Goal: Transaction & Acquisition: Purchase product/service

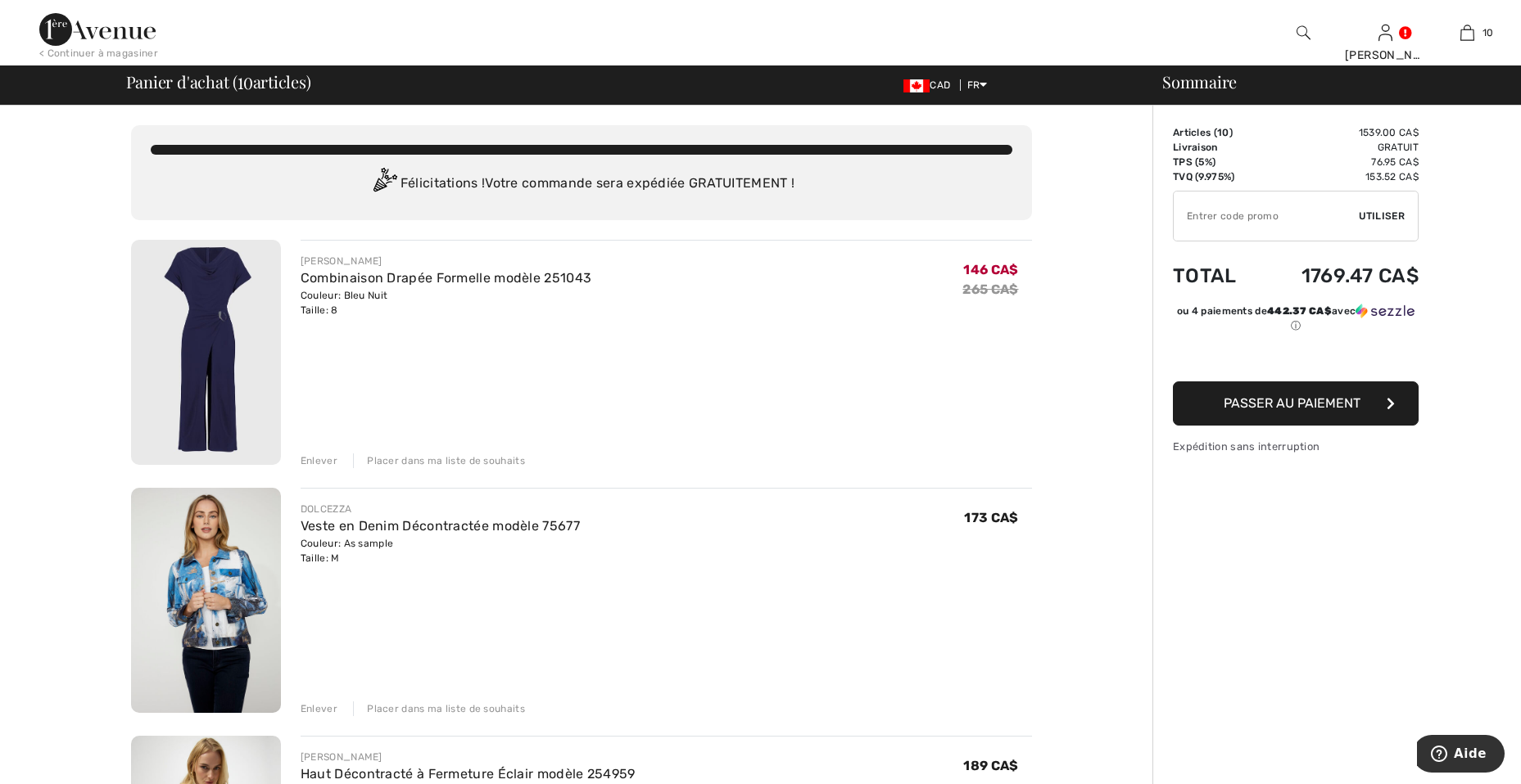
click at [183, 293] on img at bounding box center [206, 352] width 150 height 225
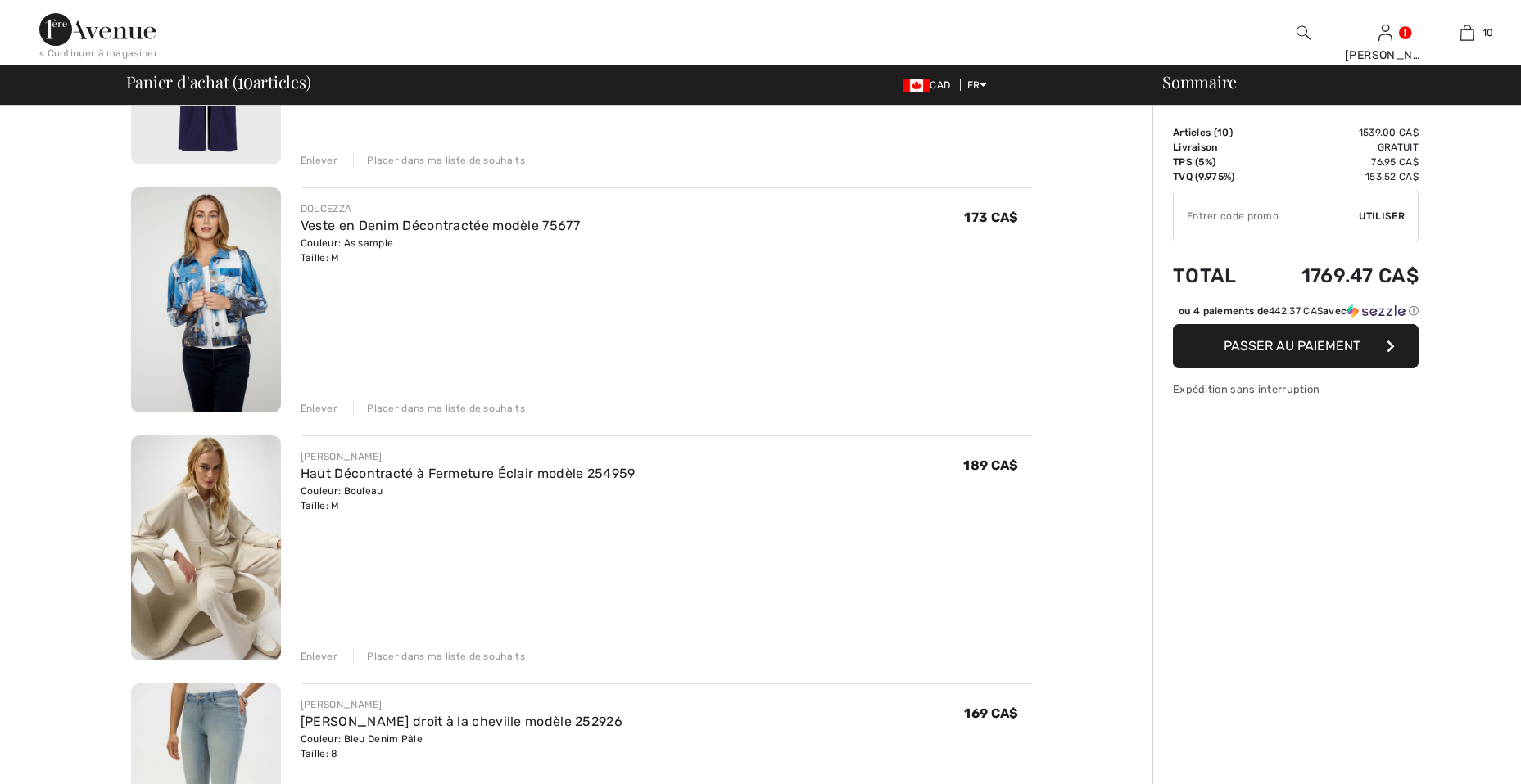
scroll to position [328, 0]
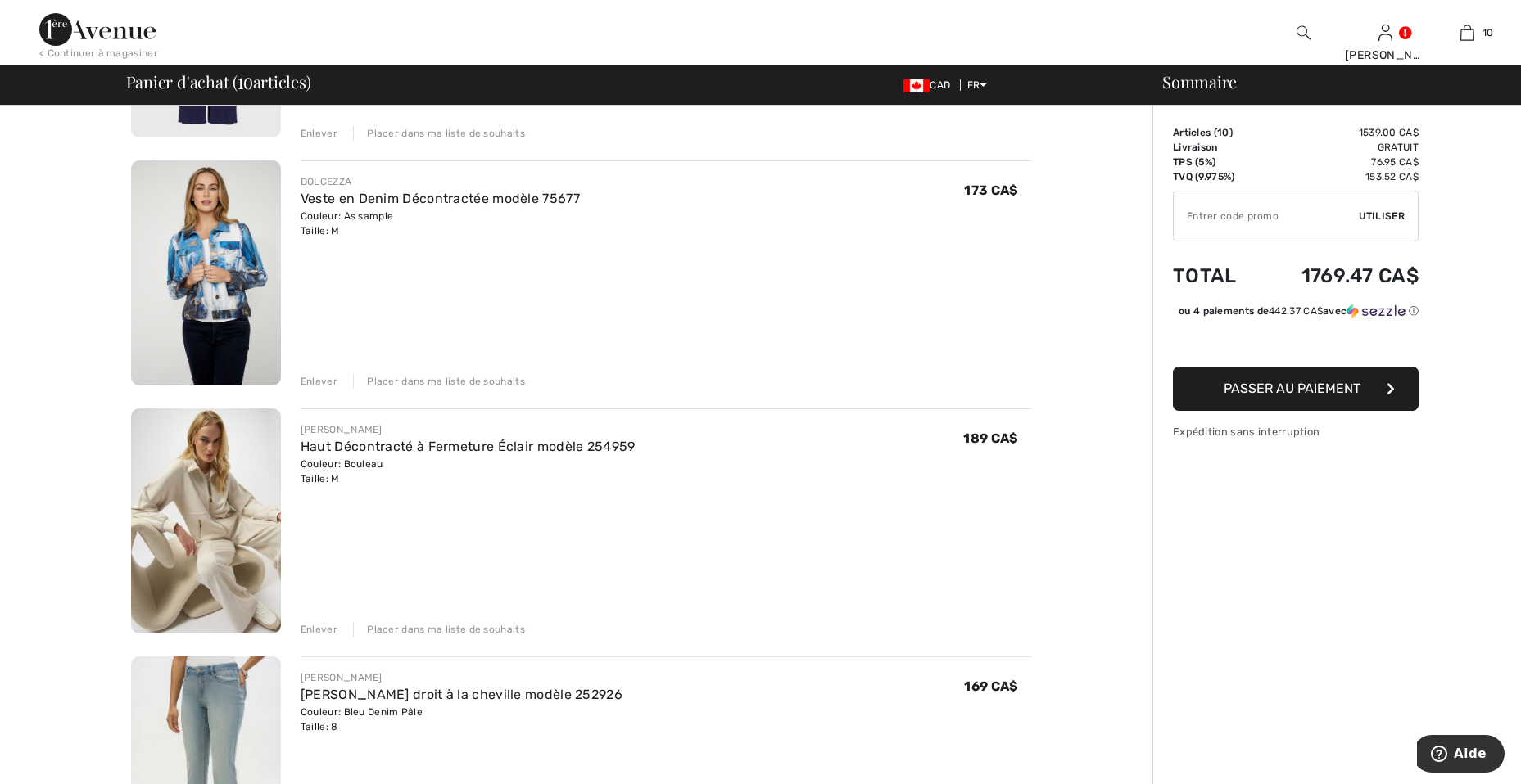
click at [323, 379] on div "Enlever" at bounding box center [318, 381] width 37 height 15
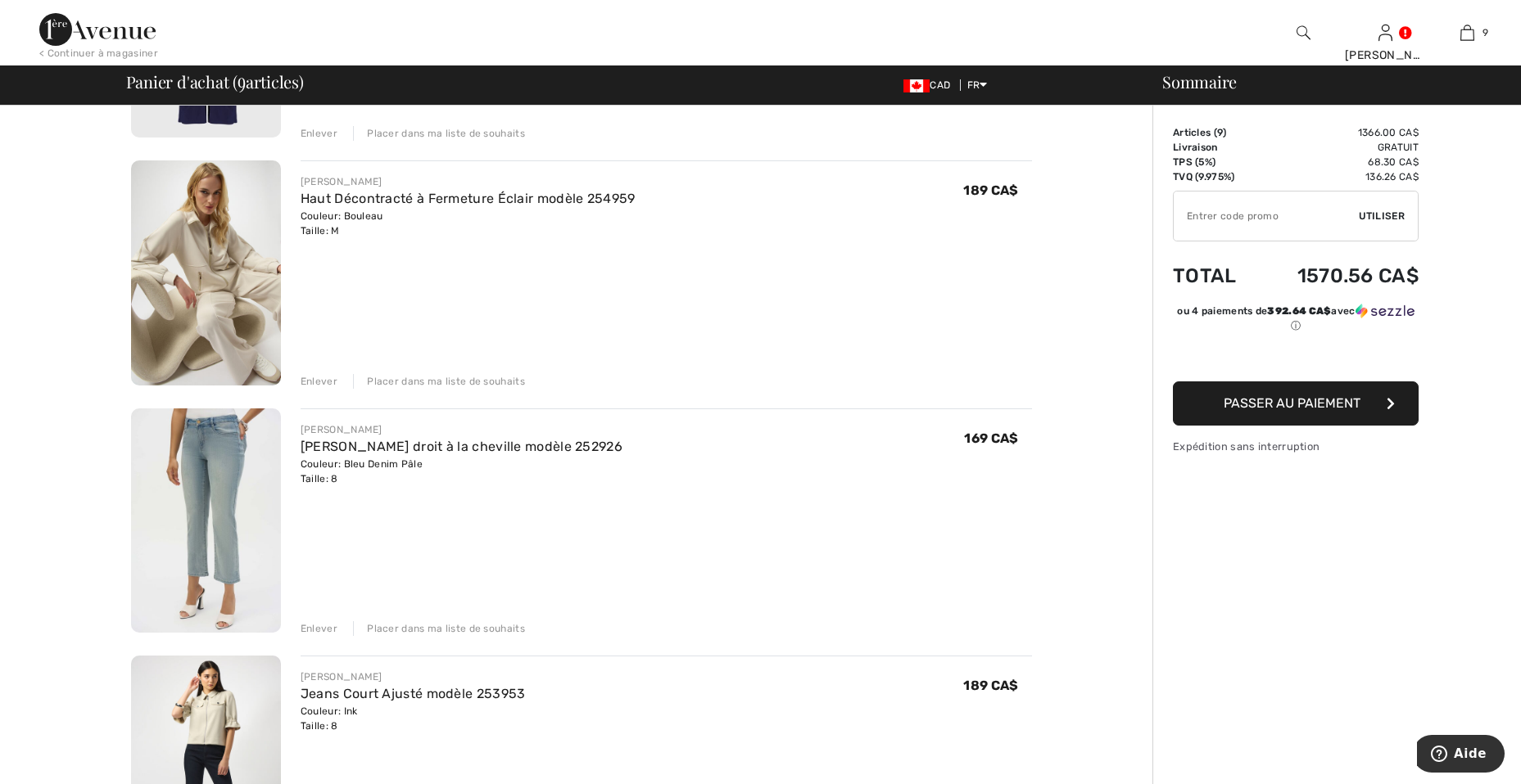
click at [211, 245] on img at bounding box center [206, 273] width 150 height 225
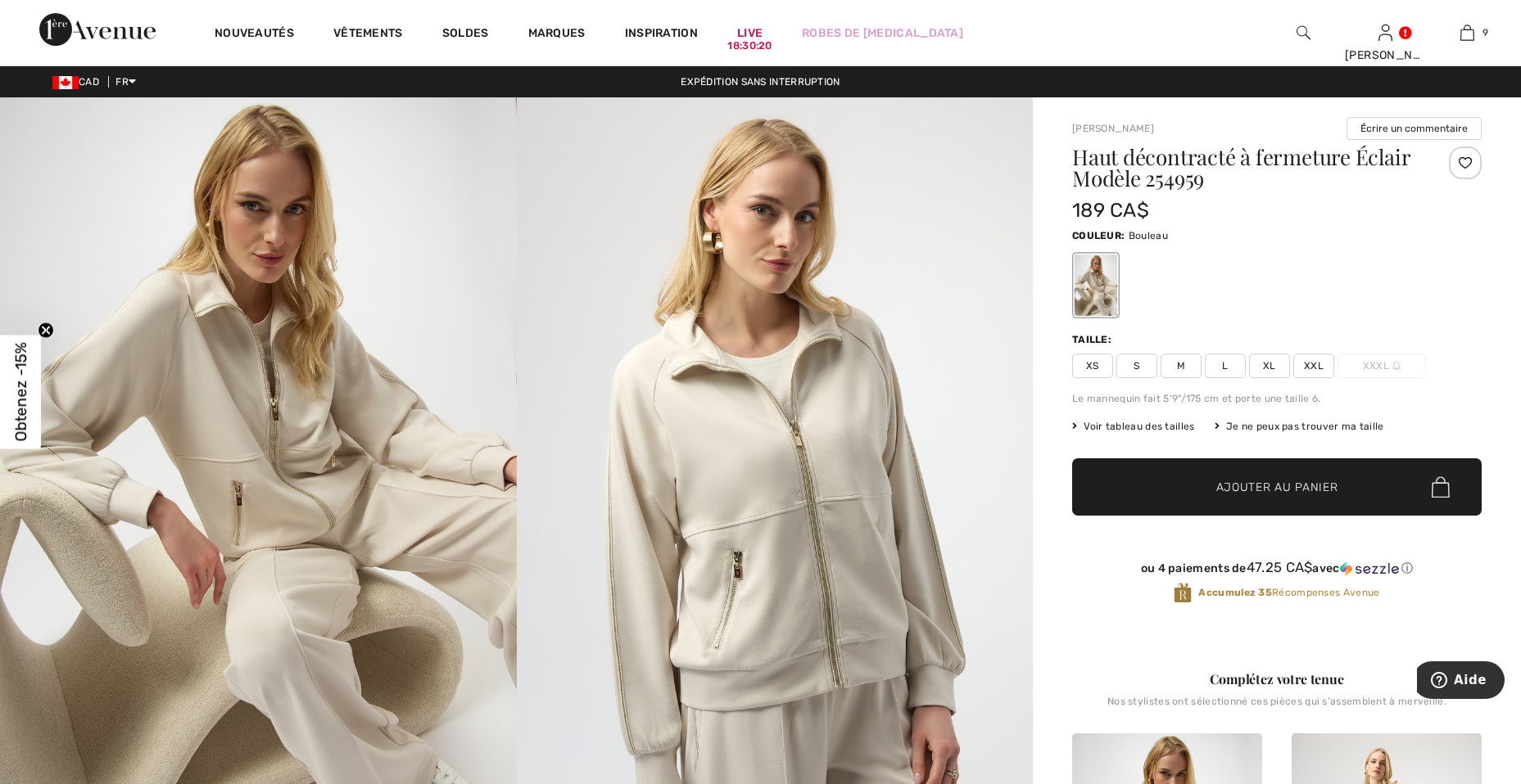
click at [1099, 273] on div at bounding box center [1095, 285] width 42 height 61
click at [826, 431] on img at bounding box center [775, 484] width 517 height 774
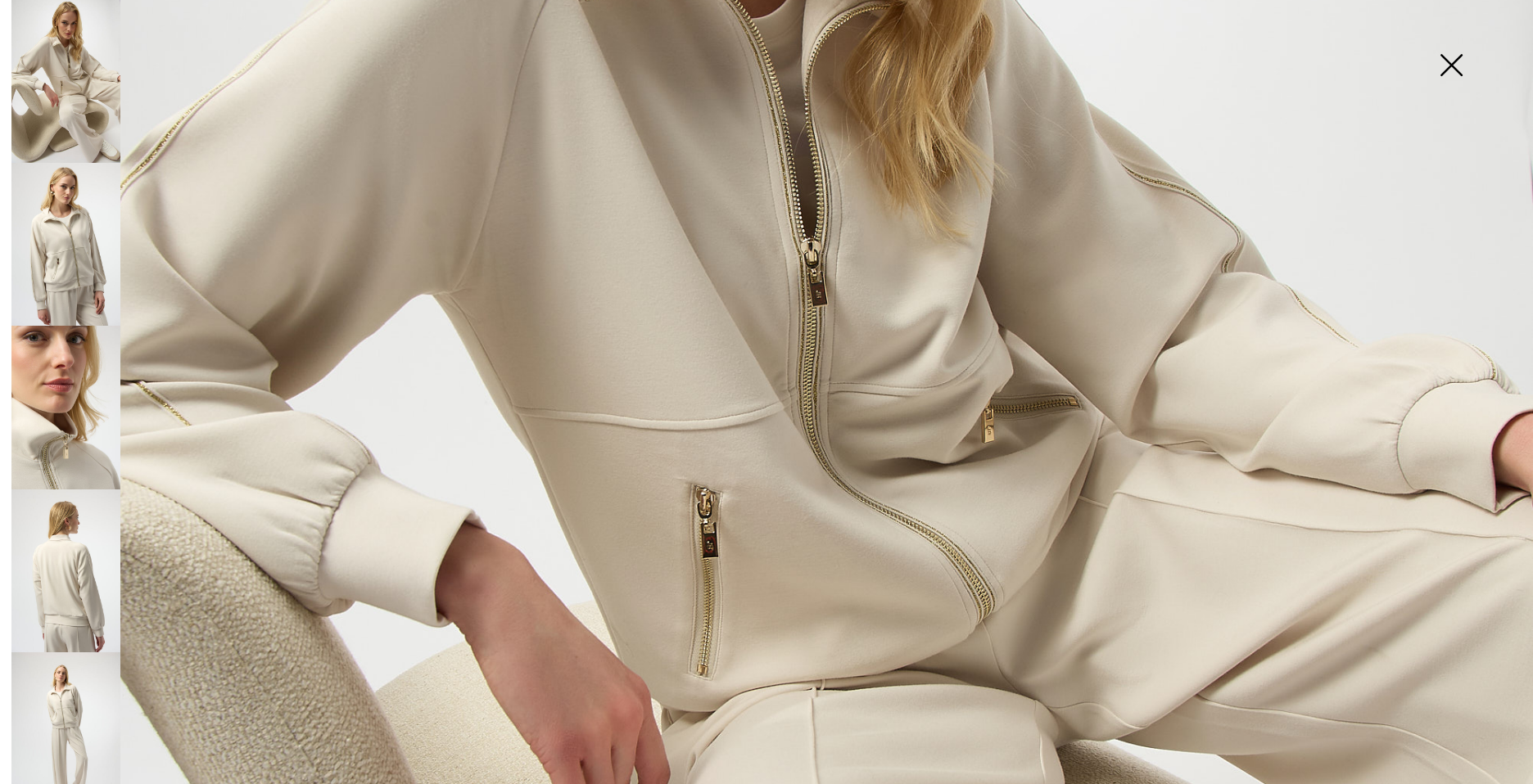
scroll to position [655, 0]
click at [69, 250] on img at bounding box center [66, 244] width 109 height 163
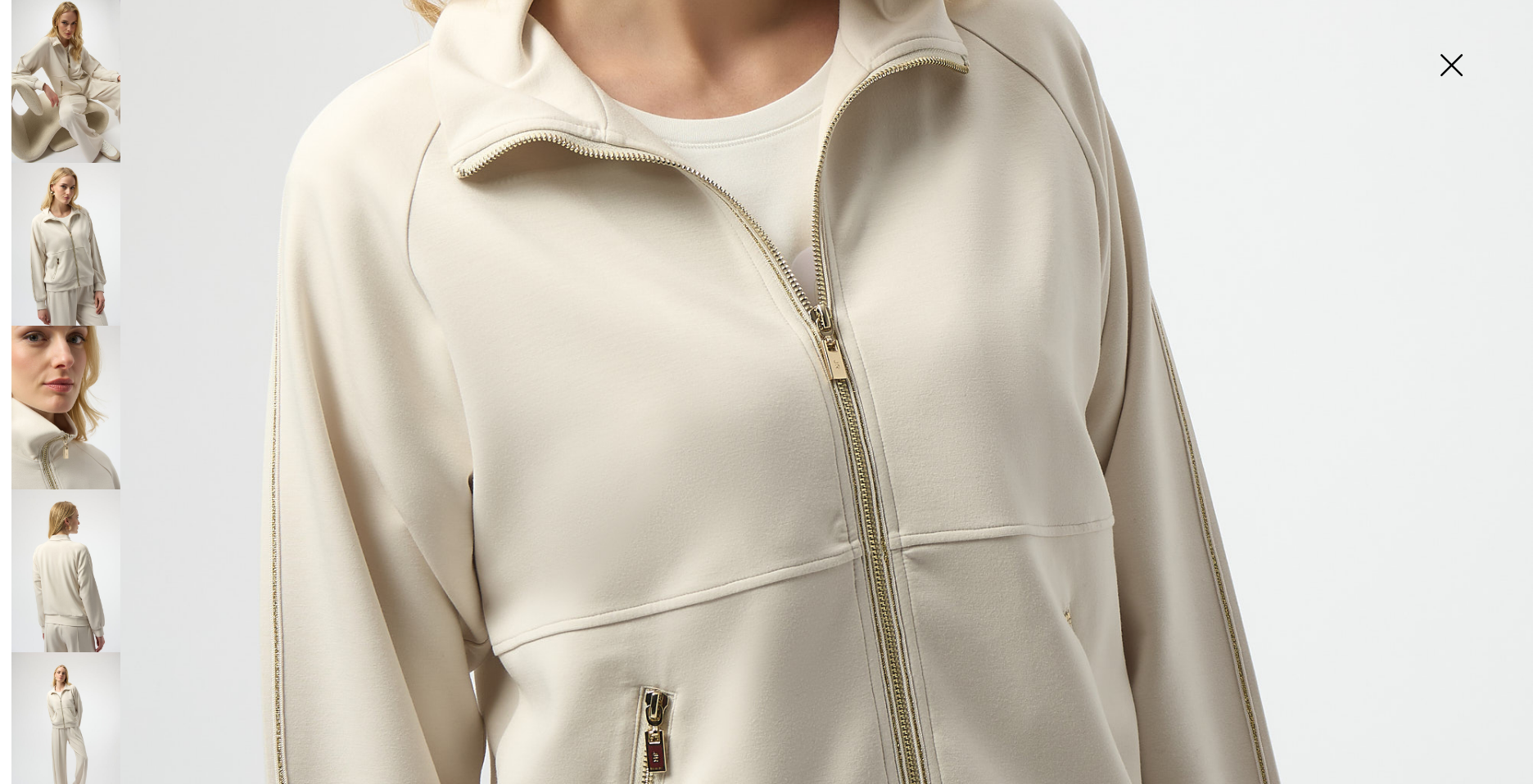
click at [54, 409] on img at bounding box center [66, 407] width 109 height 163
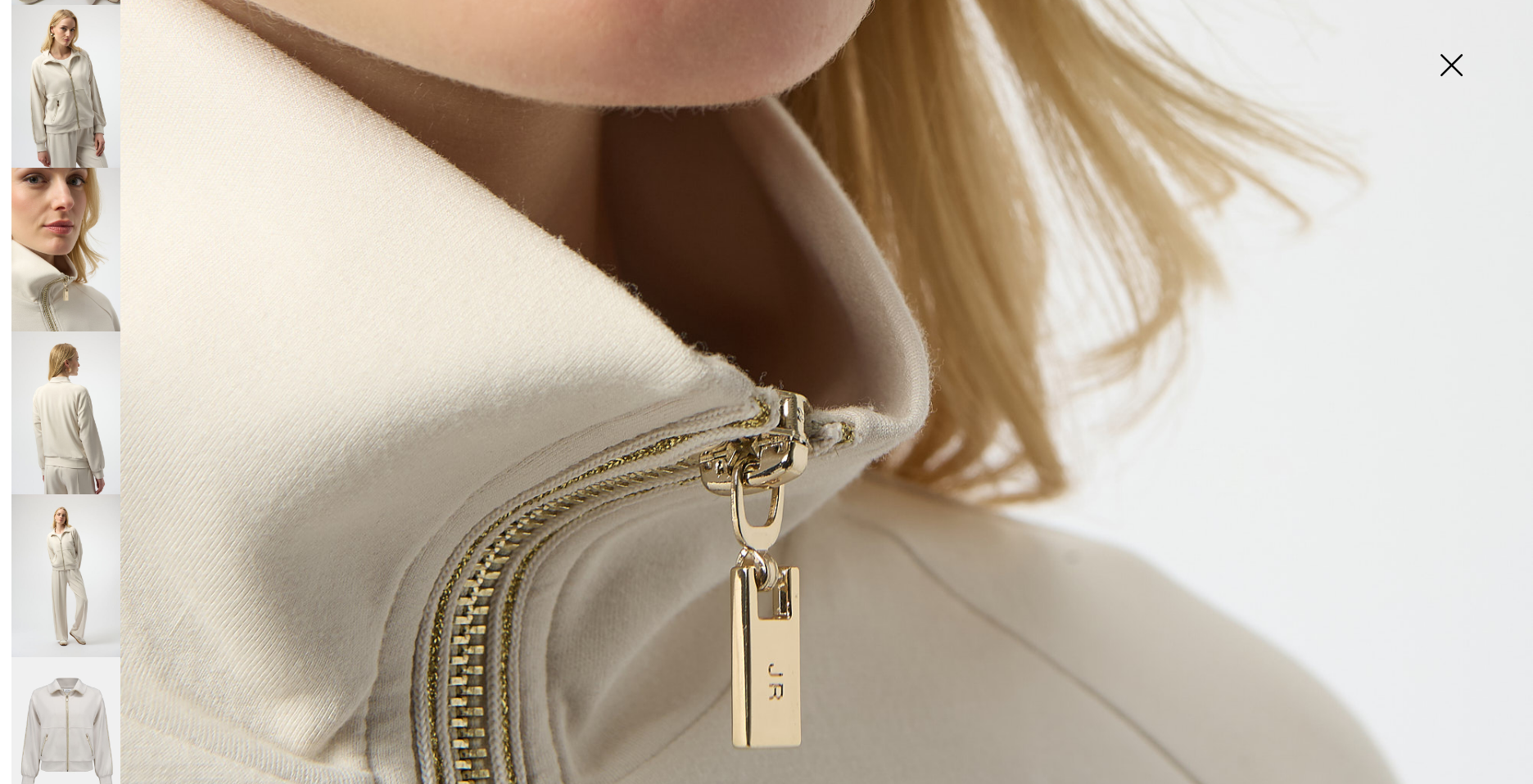
scroll to position [1146, 0]
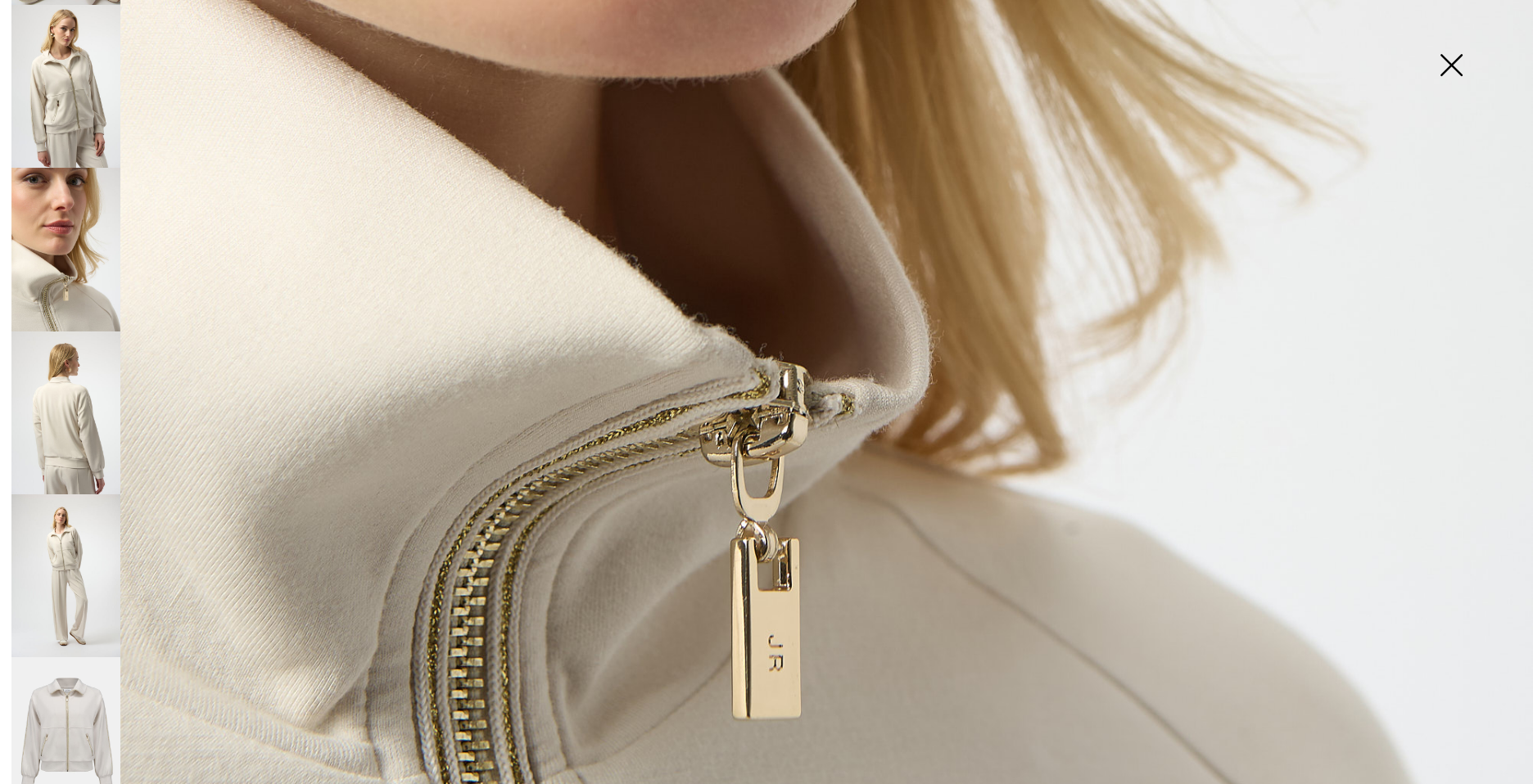
click at [55, 414] on img at bounding box center [66, 412] width 109 height 163
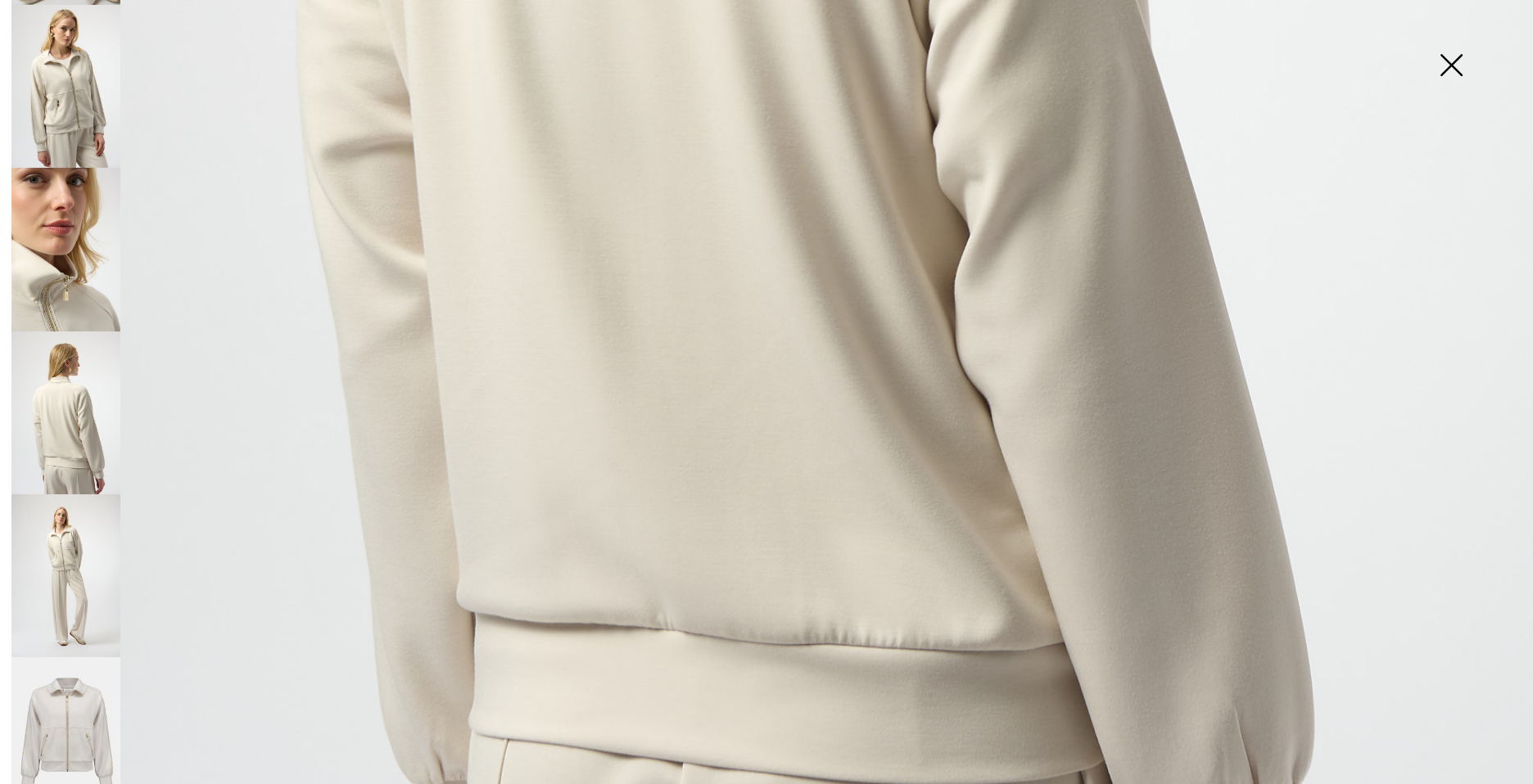
click at [59, 522] on img at bounding box center [66, 575] width 109 height 163
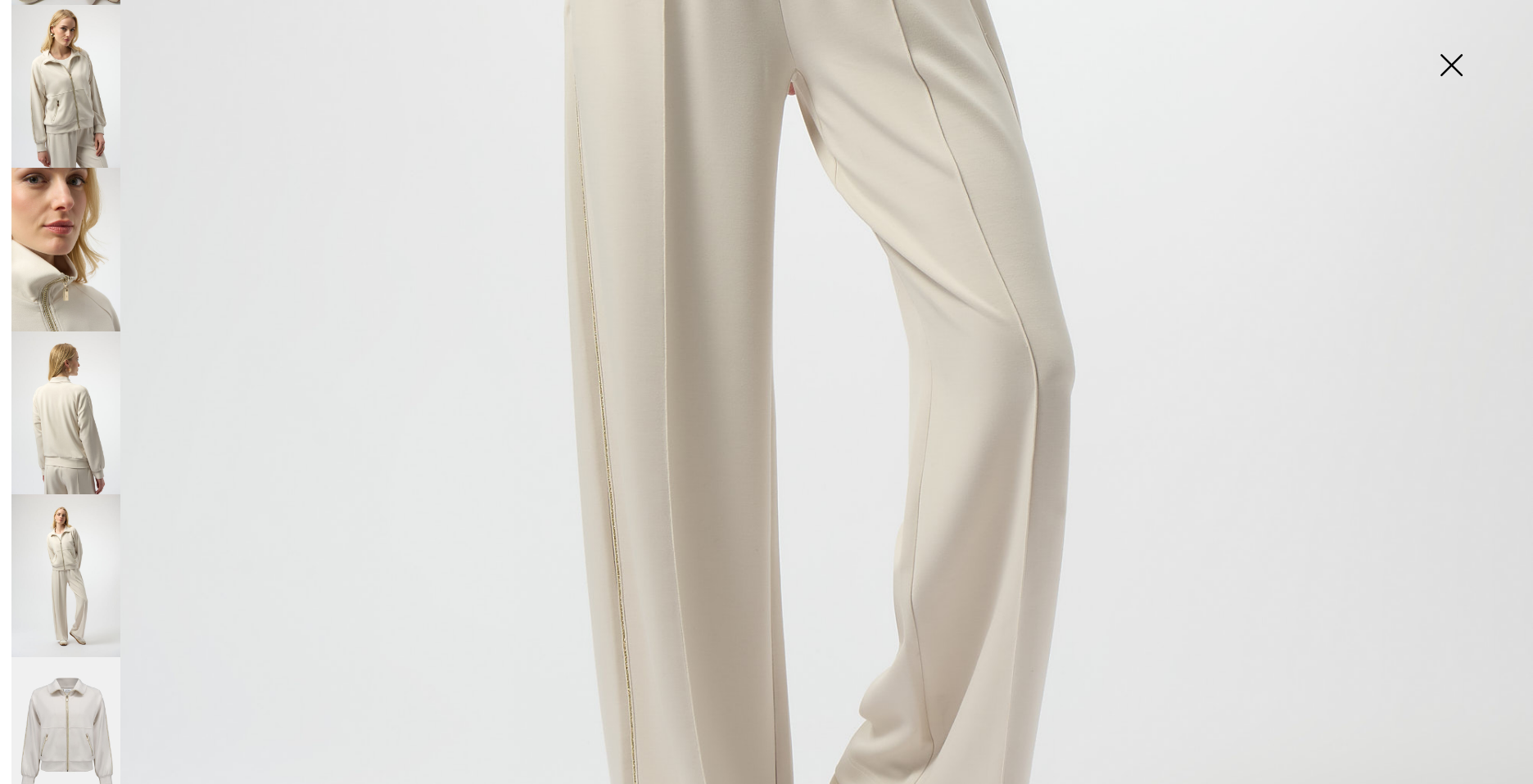
click at [60, 689] on img at bounding box center [66, 739] width 109 height 164
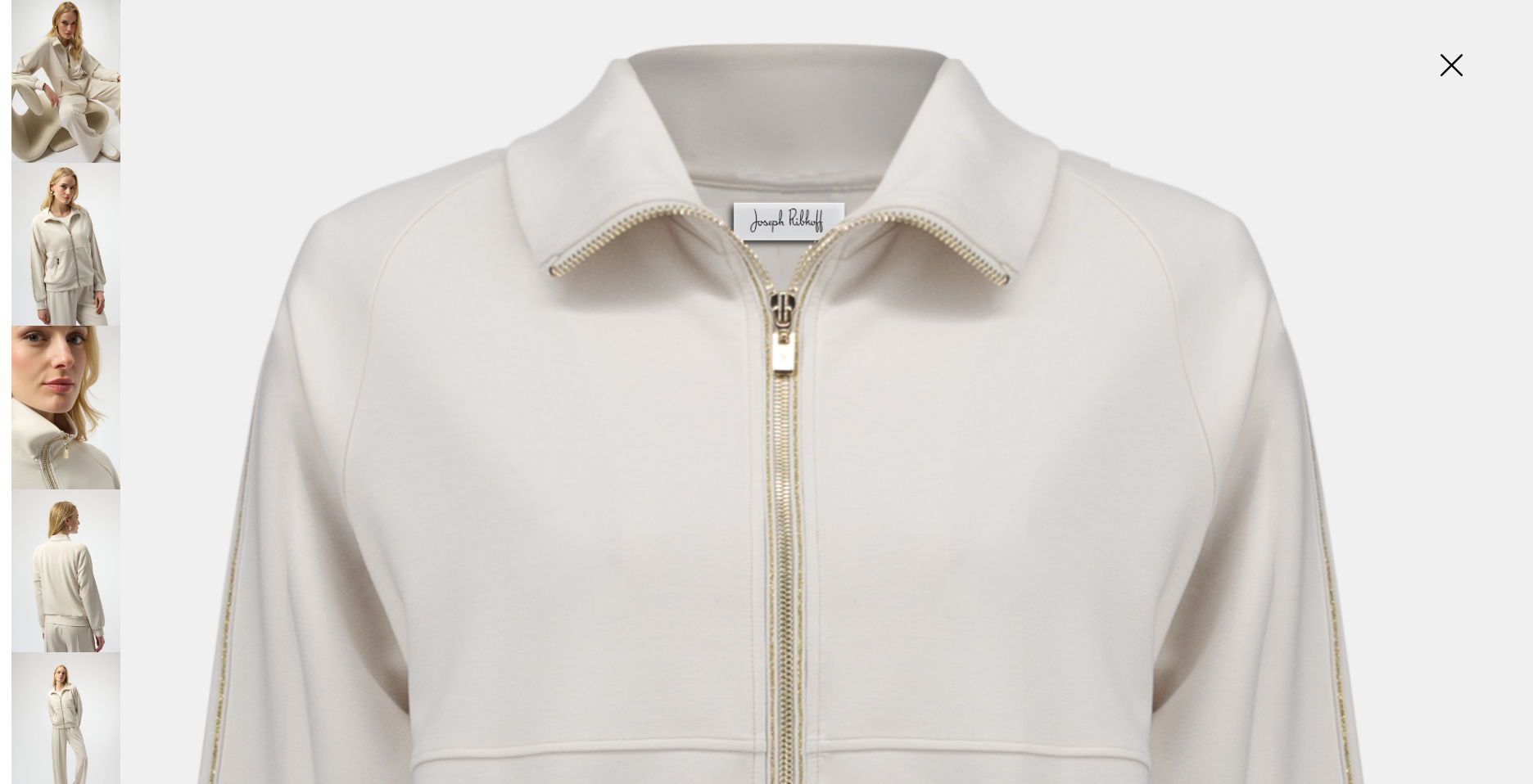
scroll to position [0, 0]
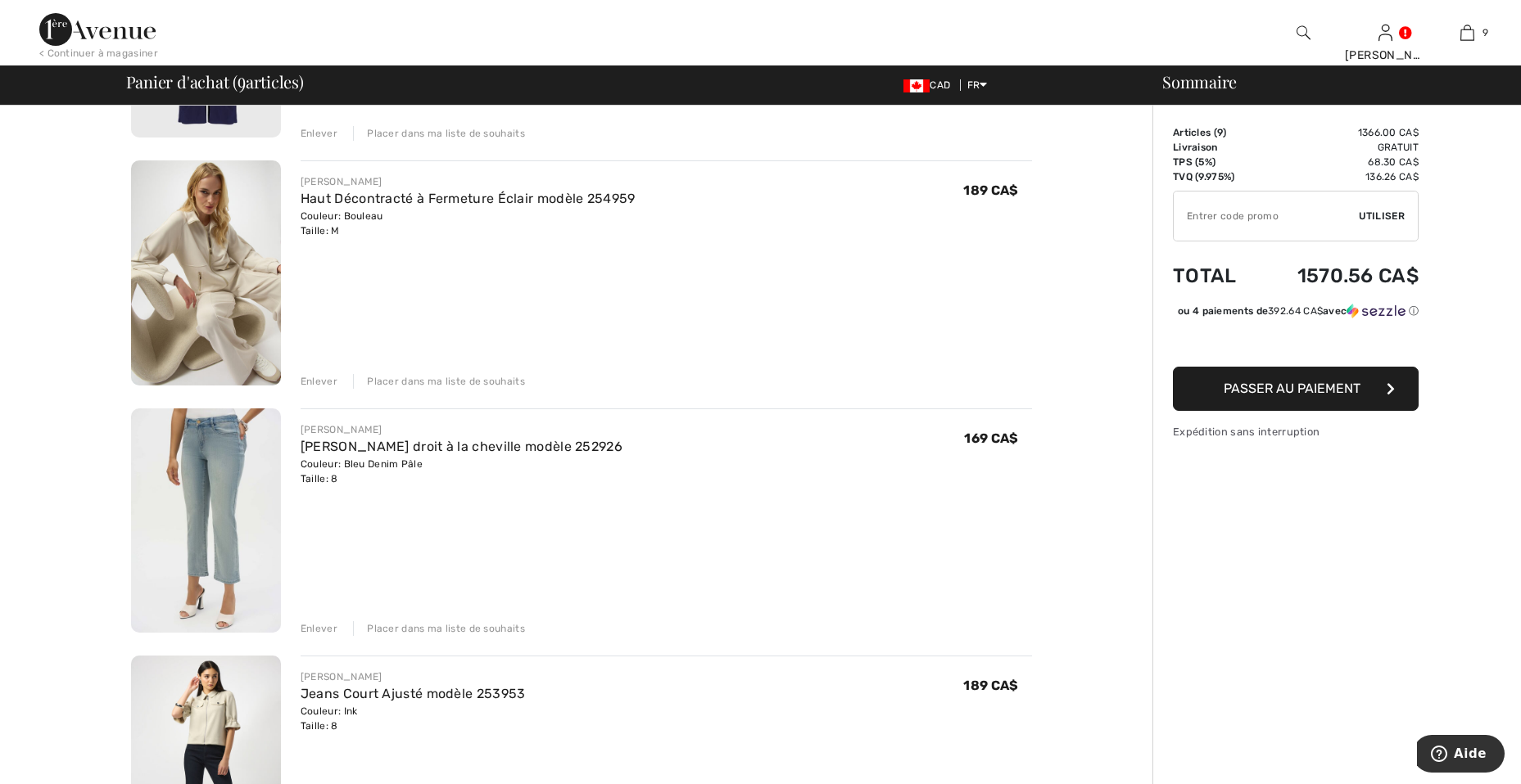
click at [231, 494] on img at bounding box center [206, 521] width 150 height 225
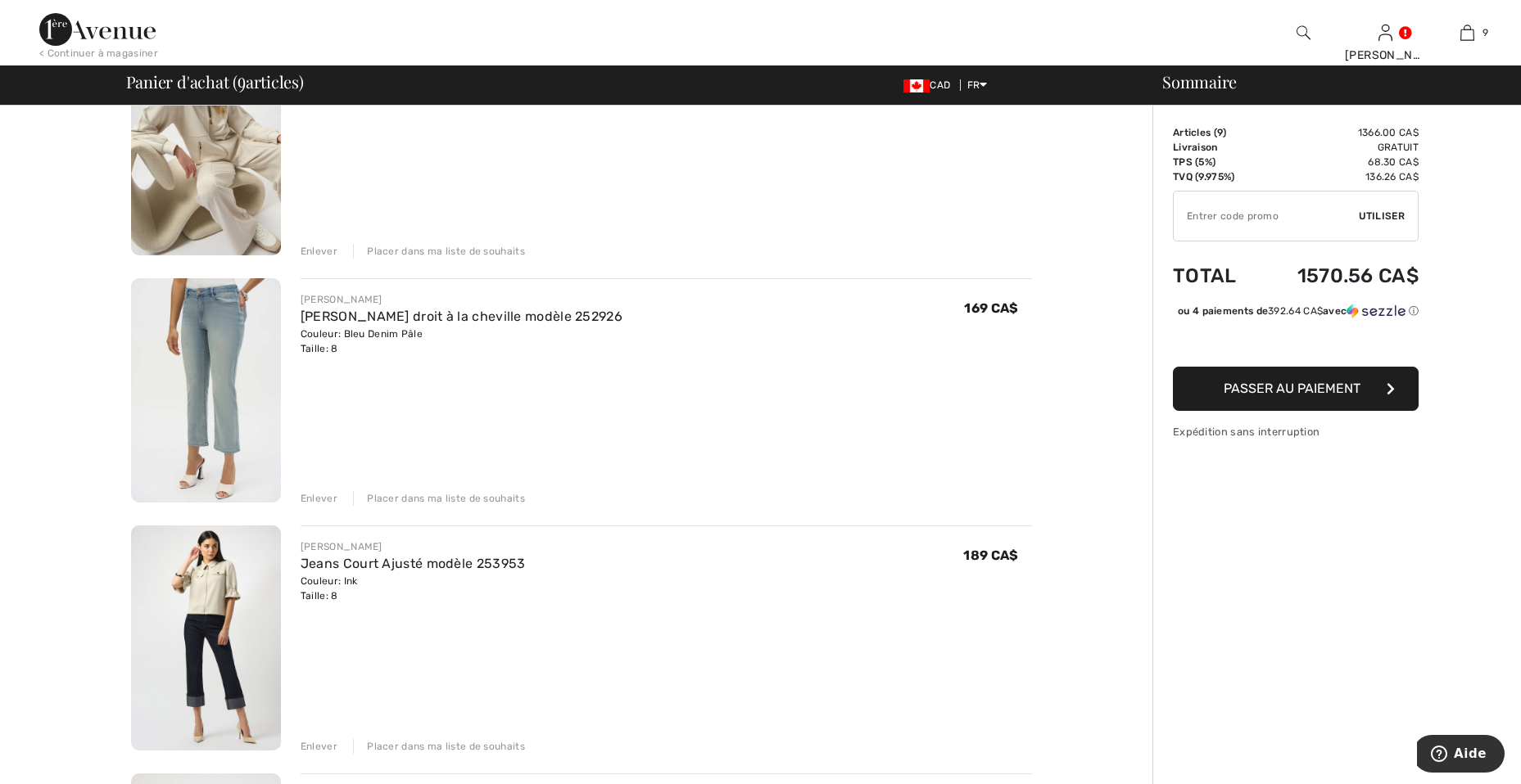
scroll to position [573, 0]
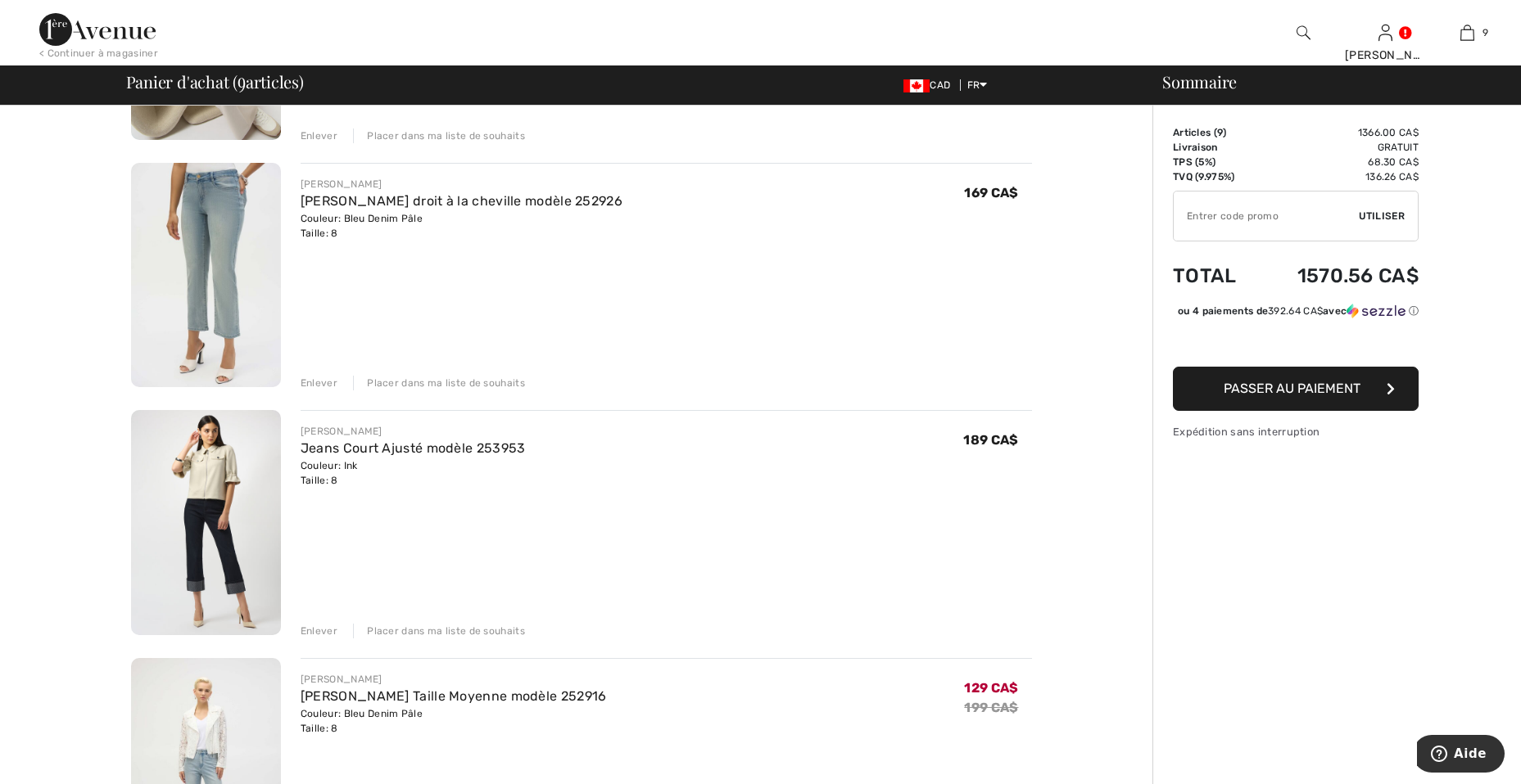
click at [318, 379] on div "Enlever" at bounding box center [318, 383] width 37 height 15
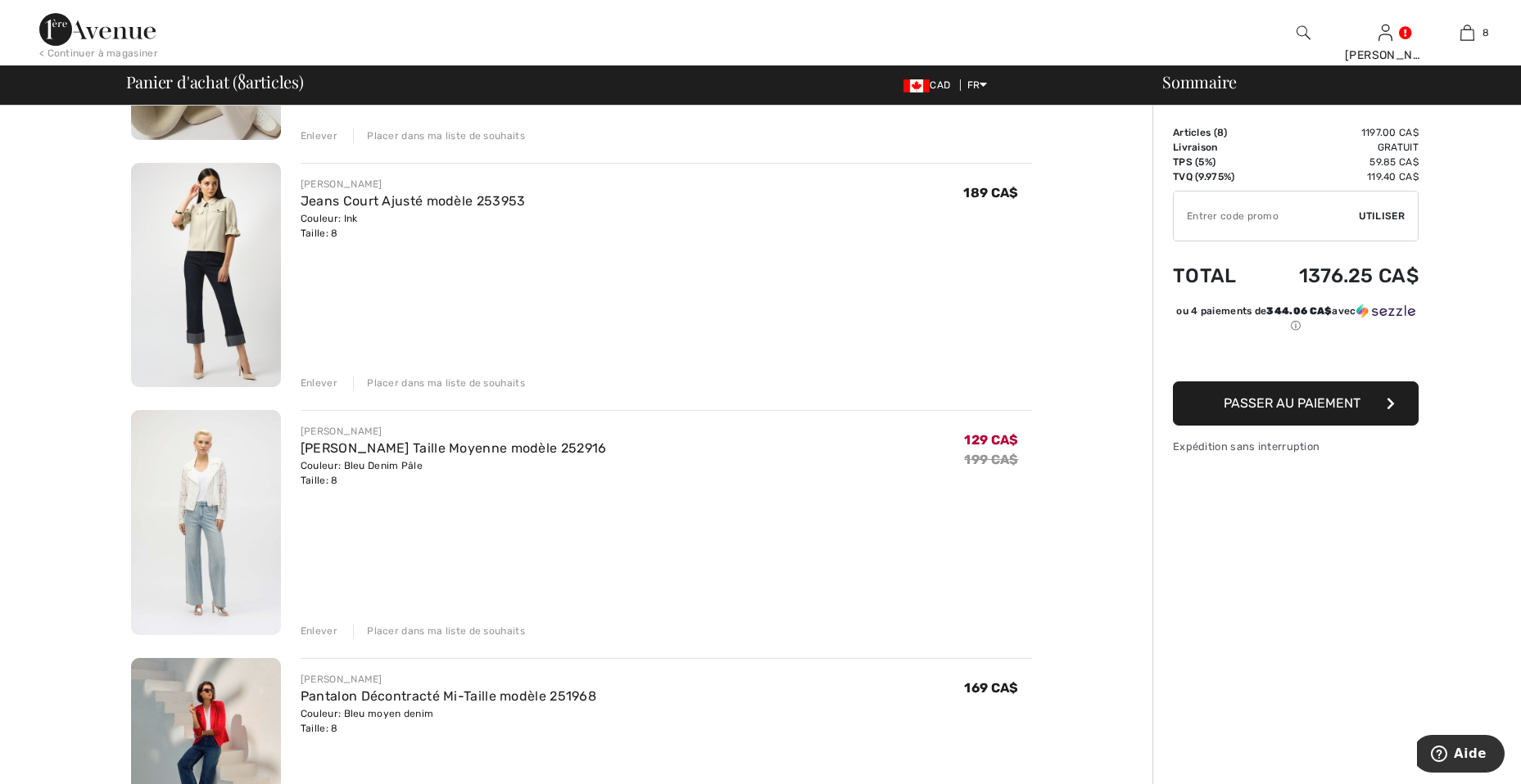
click at [191, 303] on img at bounding box center [206, 275] width 150 height 225
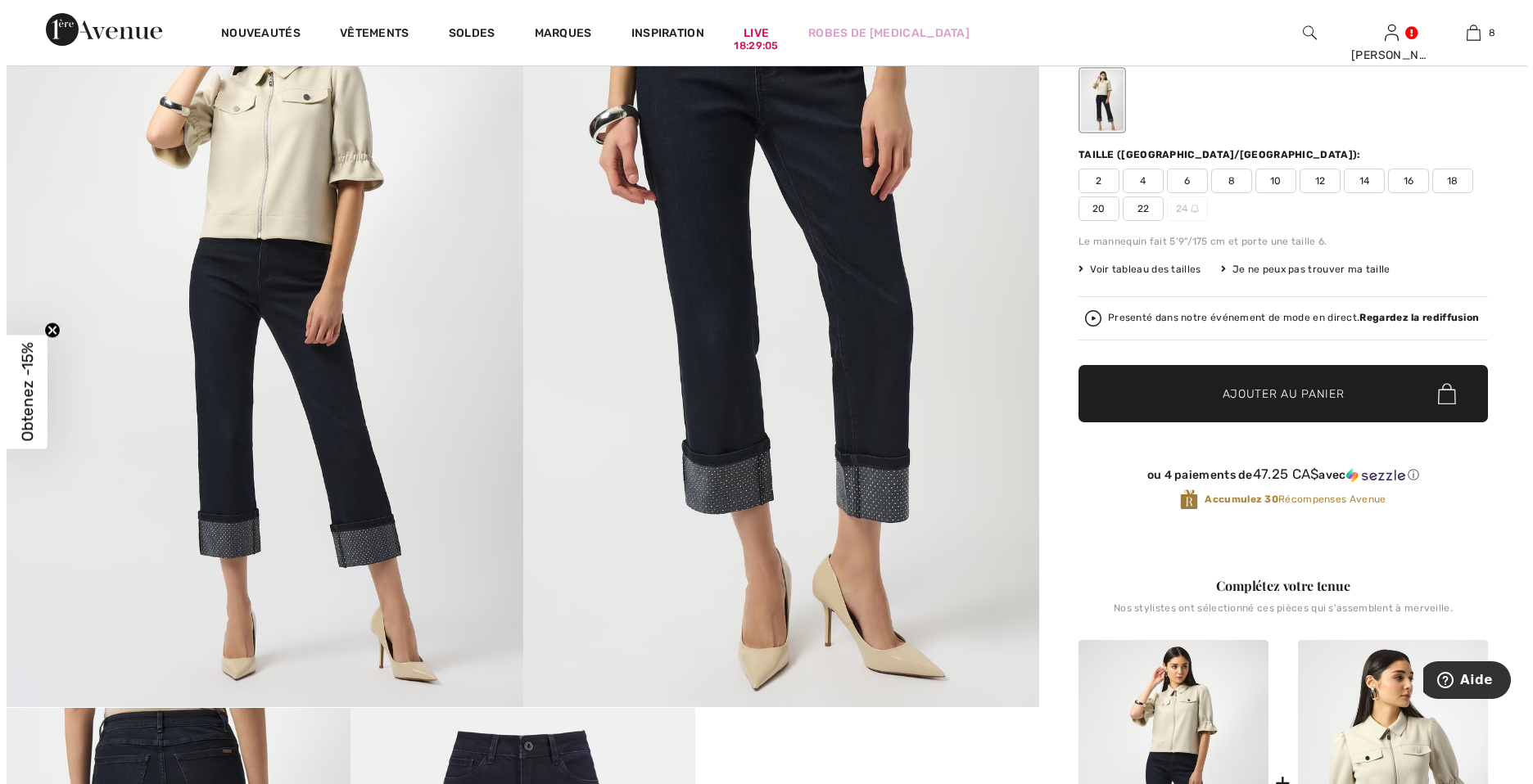
scroll to position [737, 0]
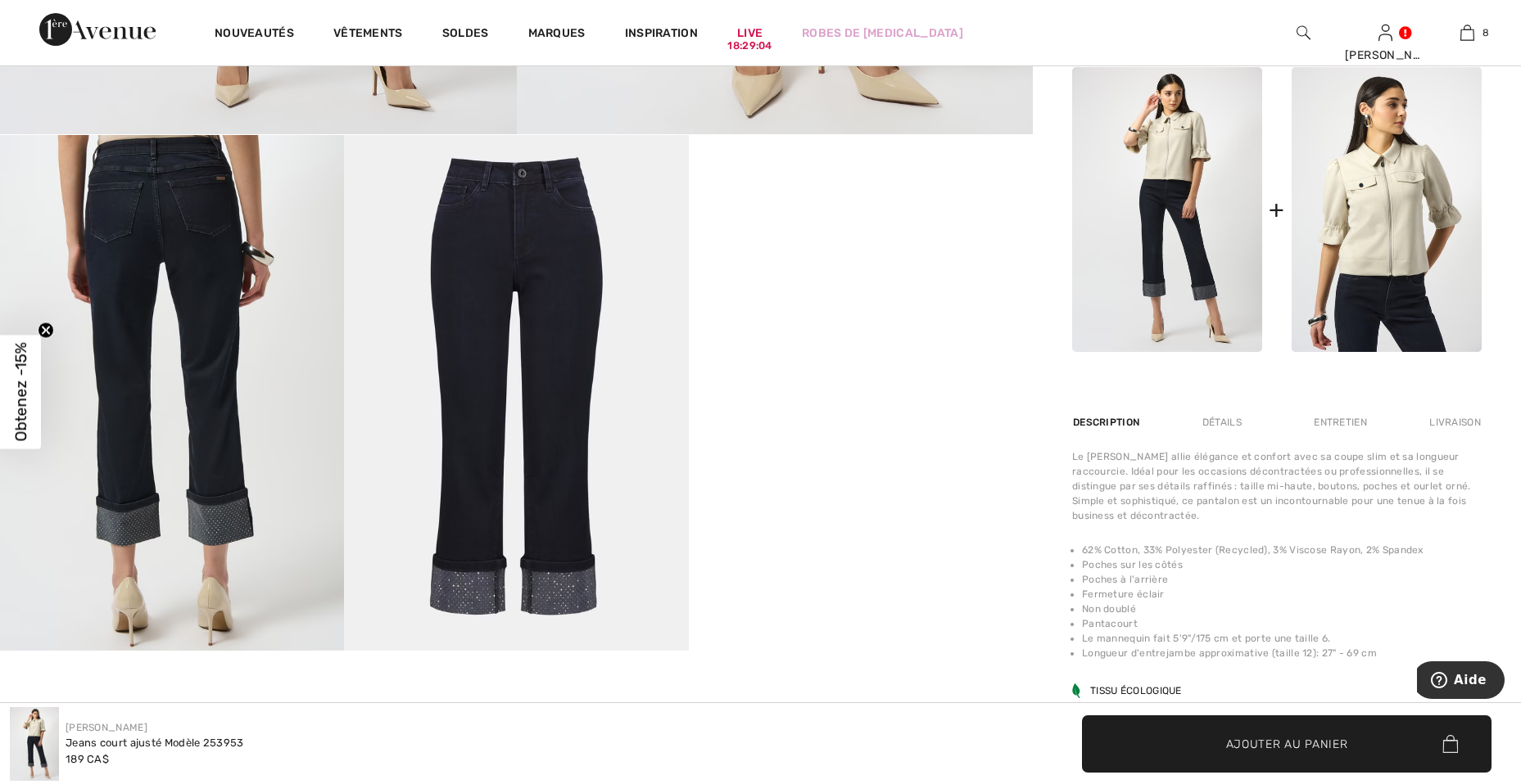
click at [194, 216] on img at bounding box center [172, 393] width 344 height 516
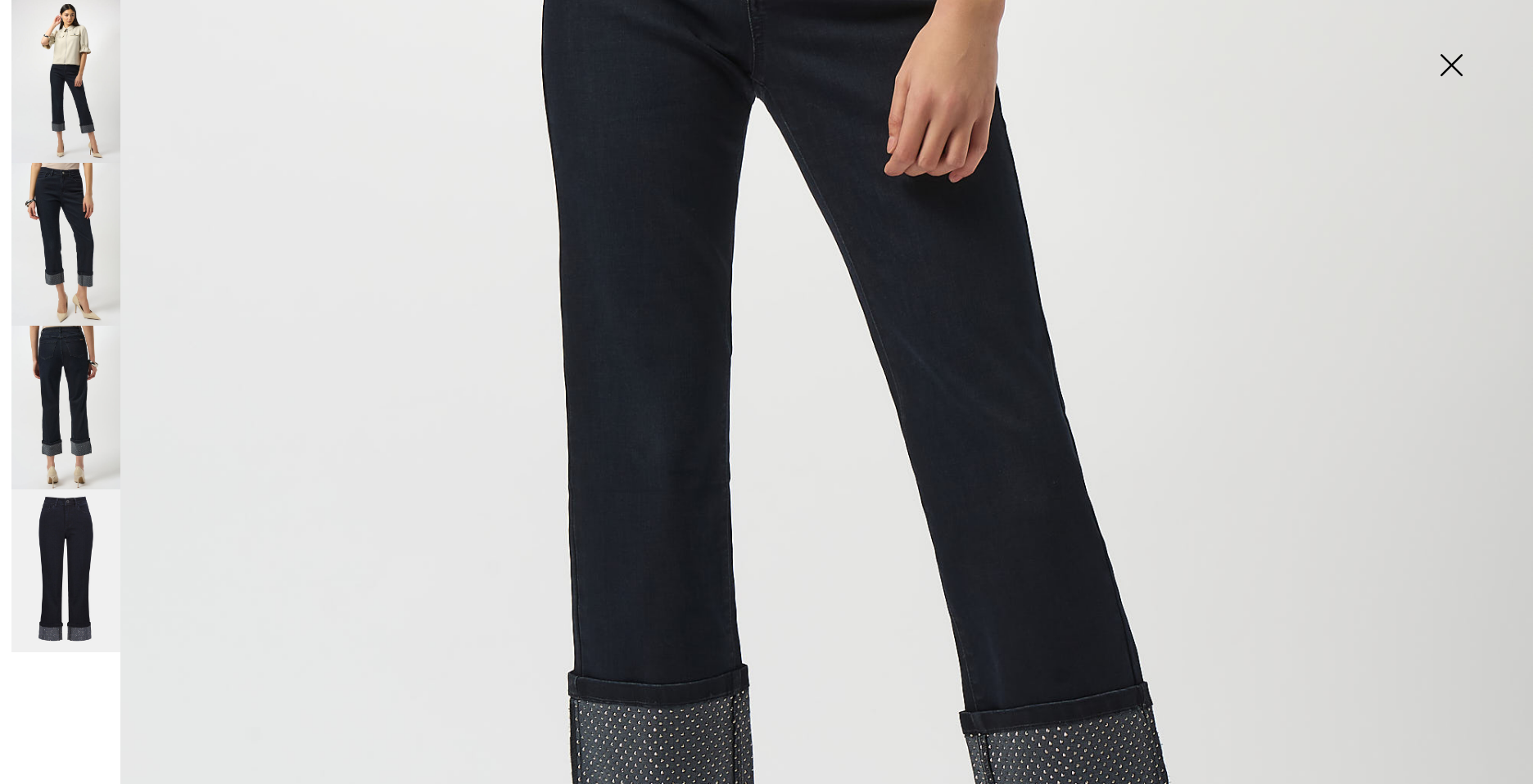
scroll to position [900, 0]
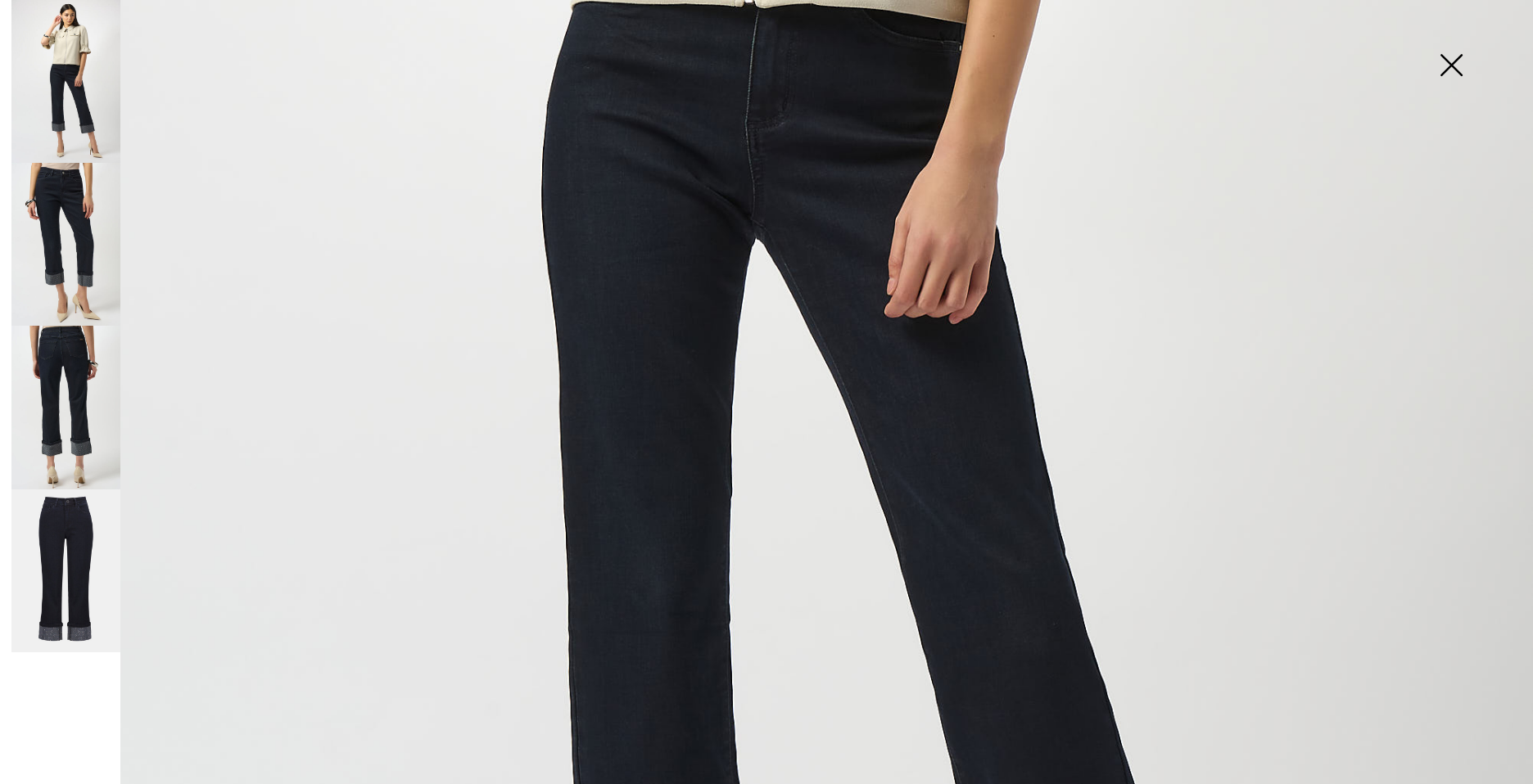
click at [72, 392] on img at bounding box center [66, 408] width 109 height 164
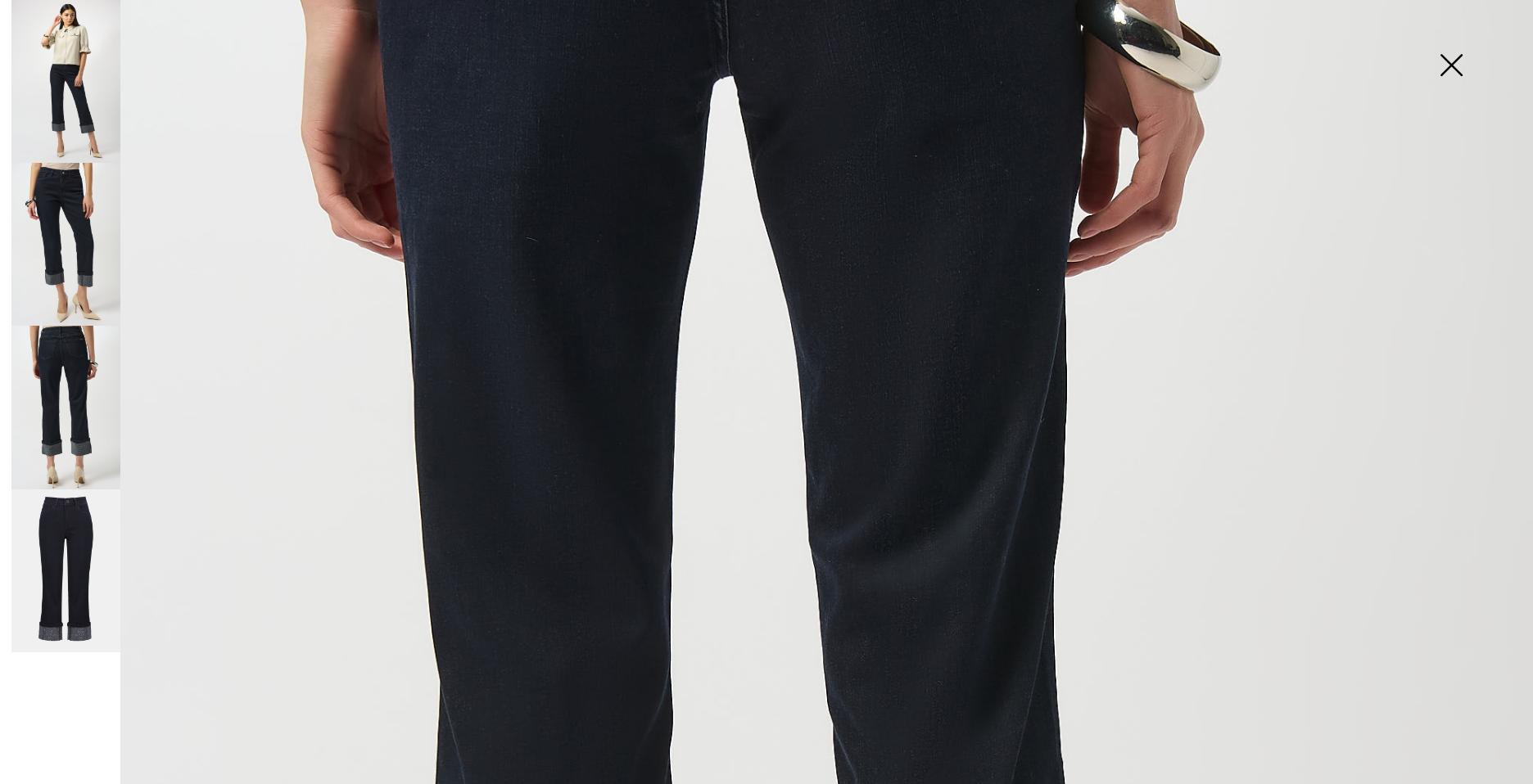
scroll to position [0, 0]
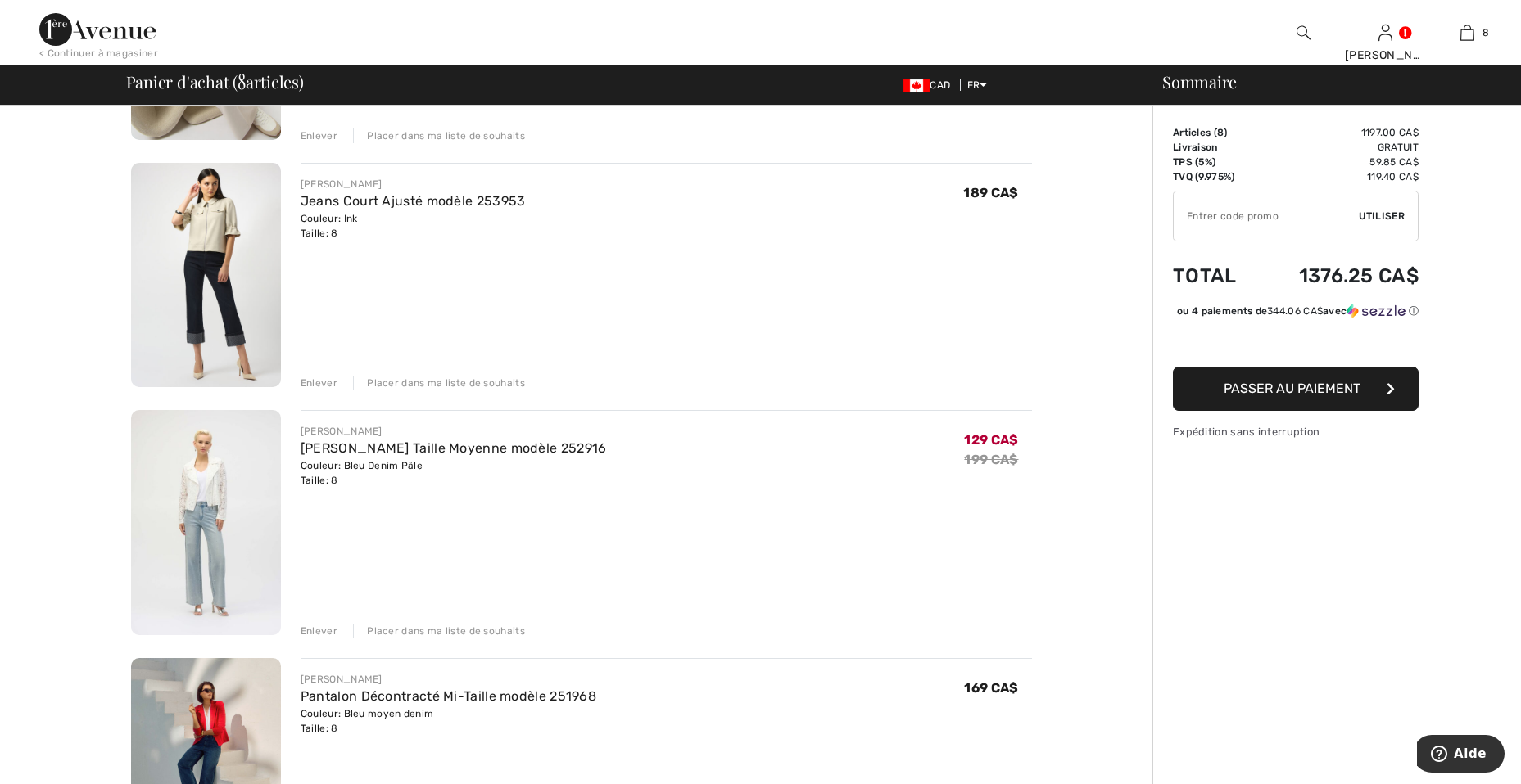
click at [185, 492] on img at bounding box center [206, 523] width 150 height 225
click at [323, 630] on div "Enlever" at bounding box center [318, 630] width 37 height 15
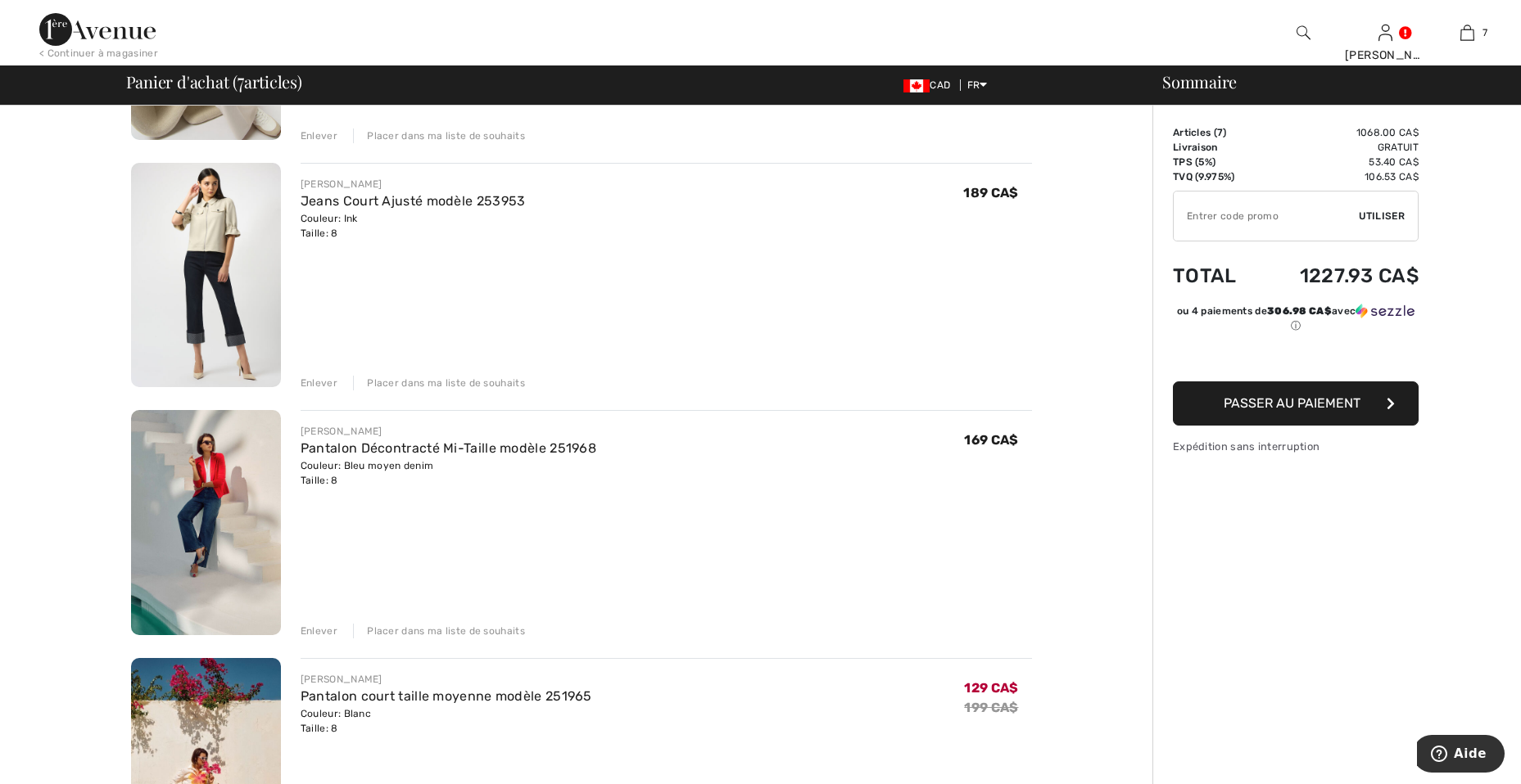
click at [228, 486] on img at bounding box center [206, 523] width 150 height 225
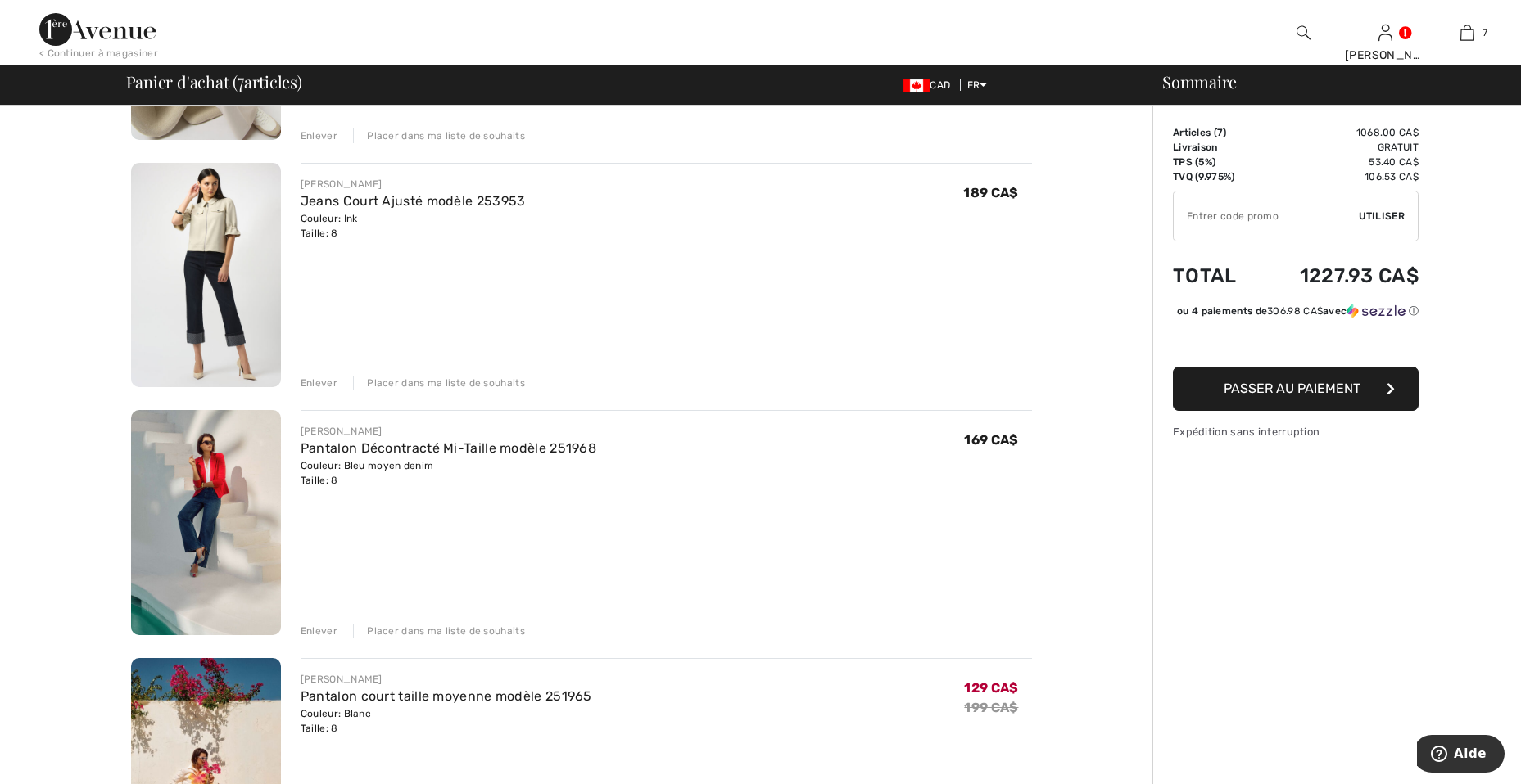
click at [320, 629] on div "Enlever" at bounding box center [318, 630] width 37 height 15
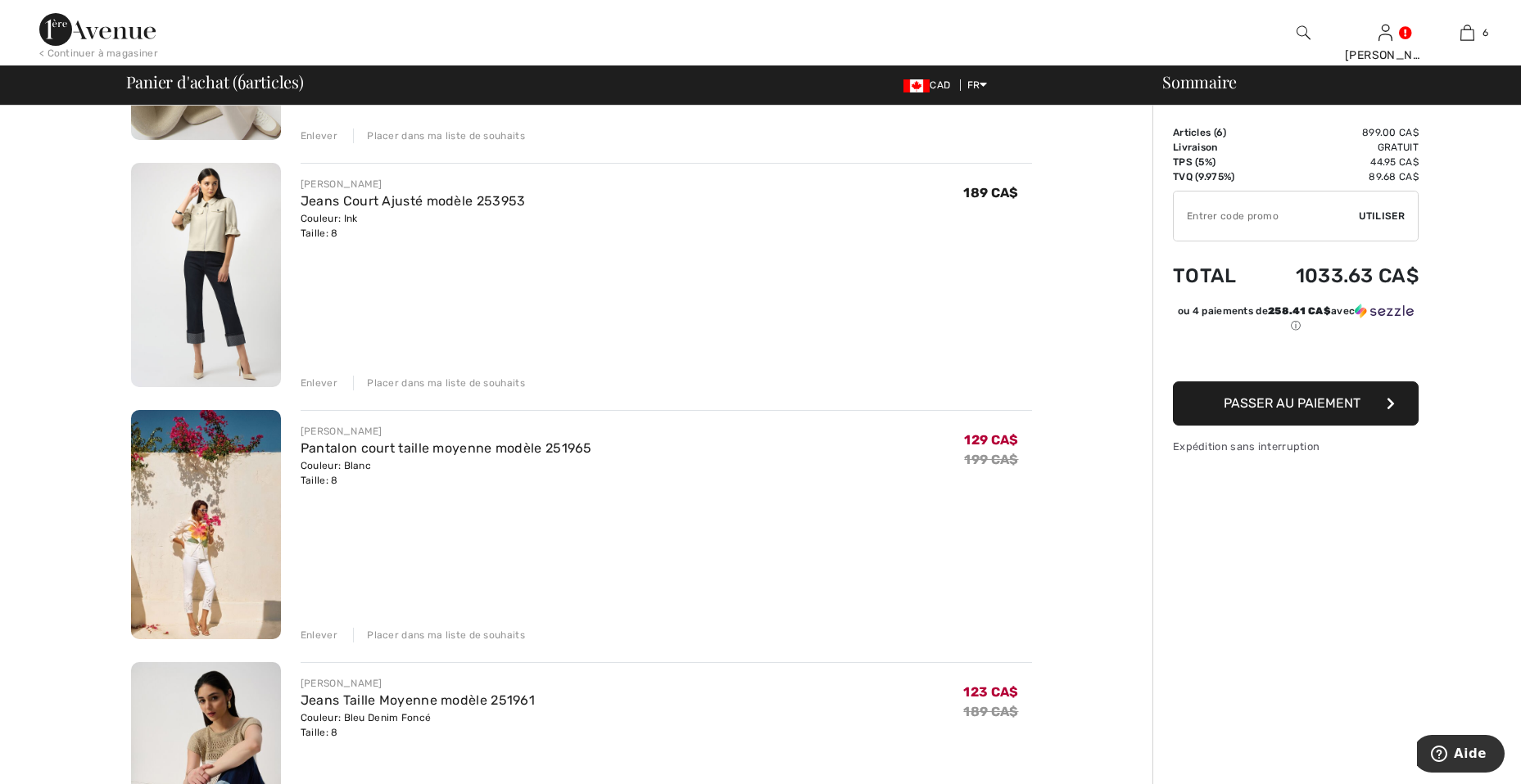
click at [197, 511] on img at bounding box center [206, 525] width 150 height 229
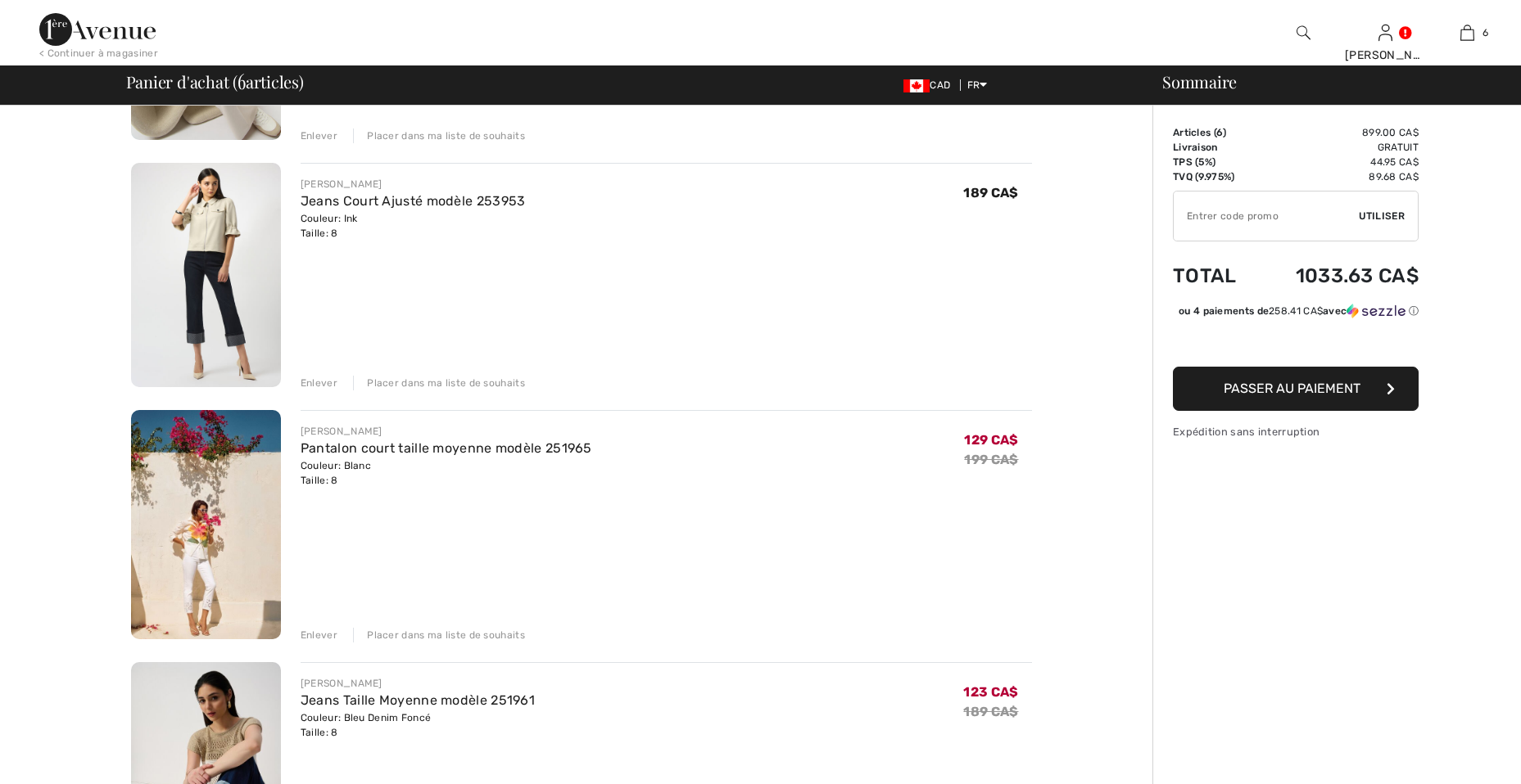
click at [311, 633] on div "Enlever" at bounding box center [318, 635] width 37 height 15
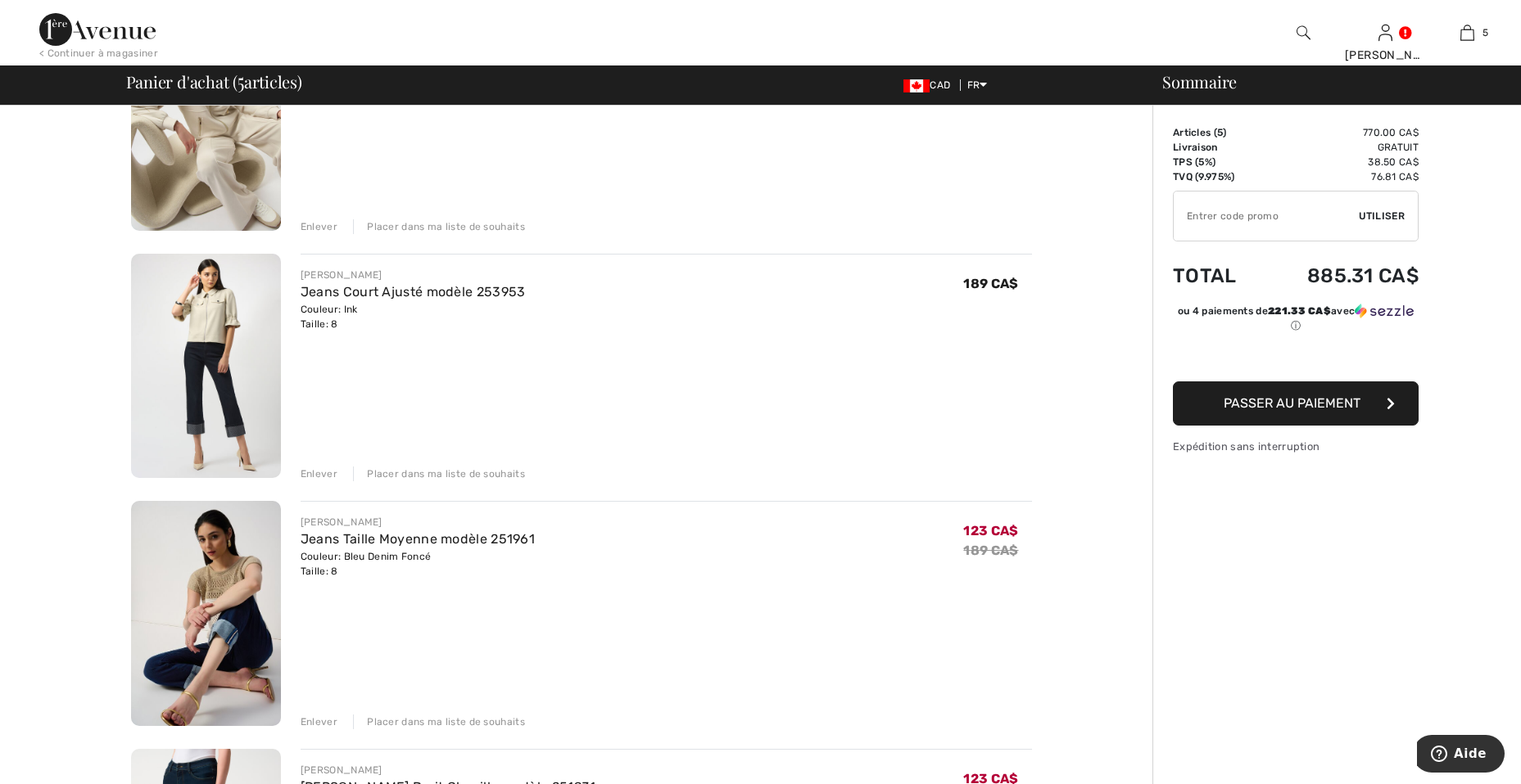
scroll to position [573, 0]
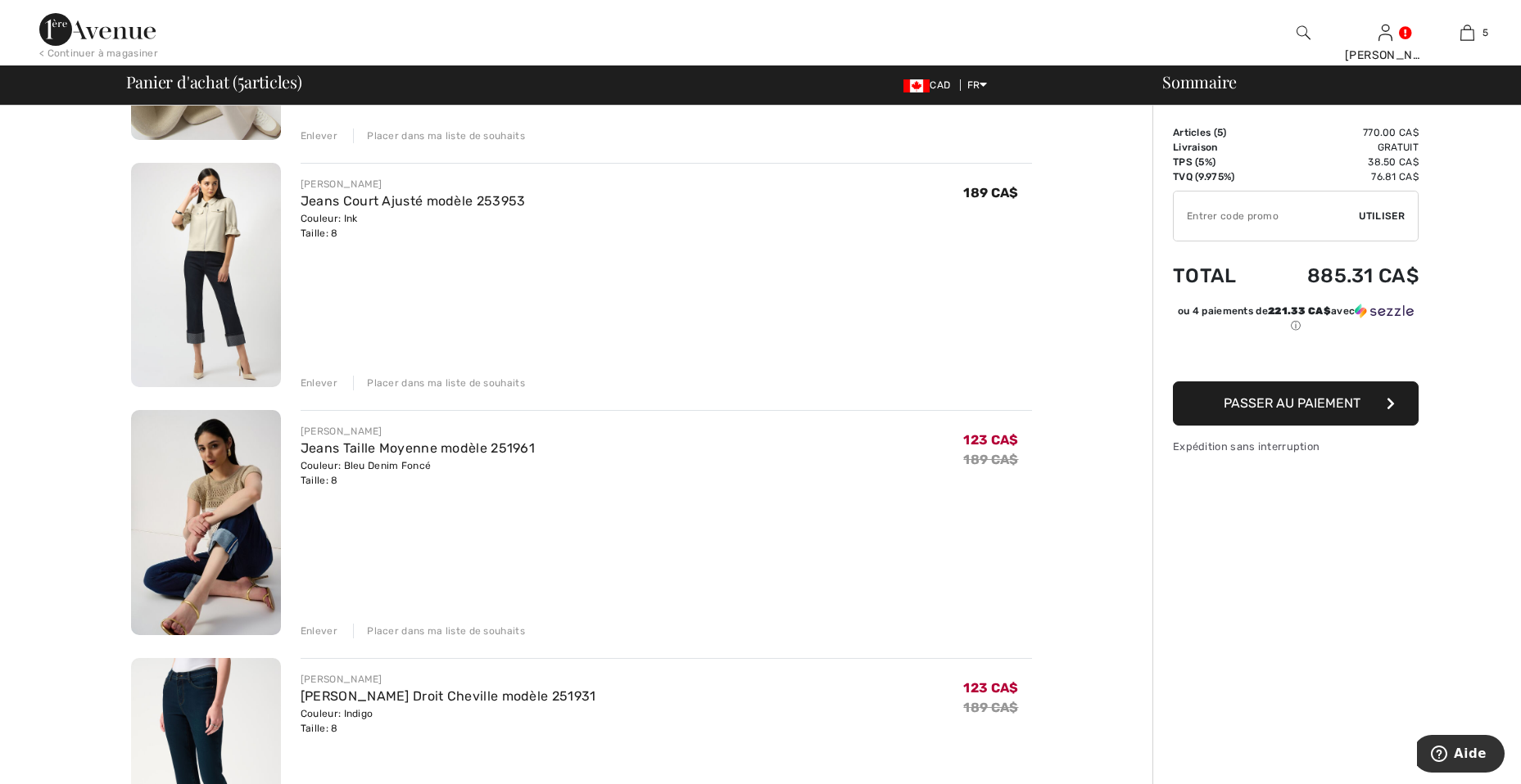
click at [211, 507] on img at bounding box center [206, 523] width 150 height 225
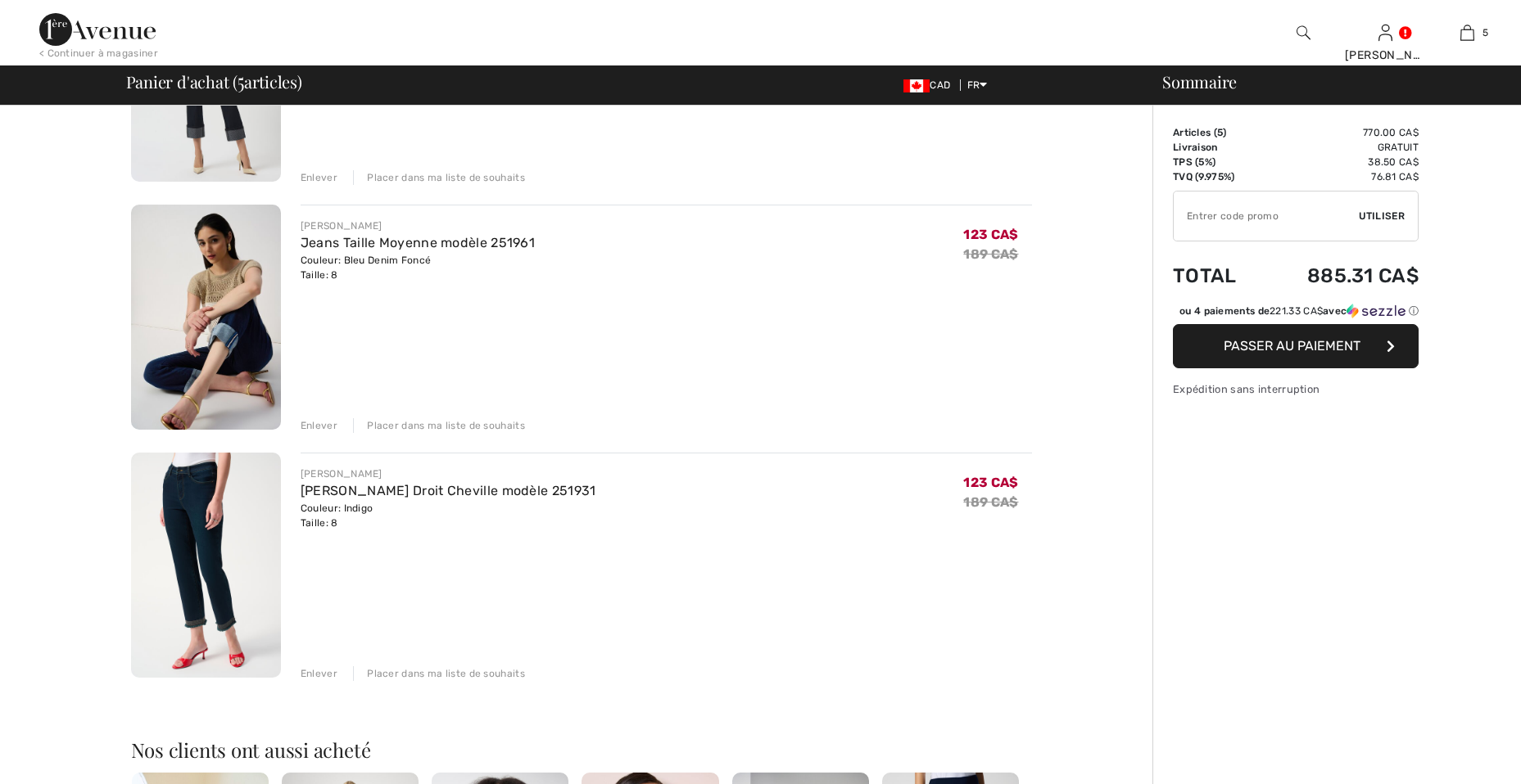
scroll to position [982, 0]
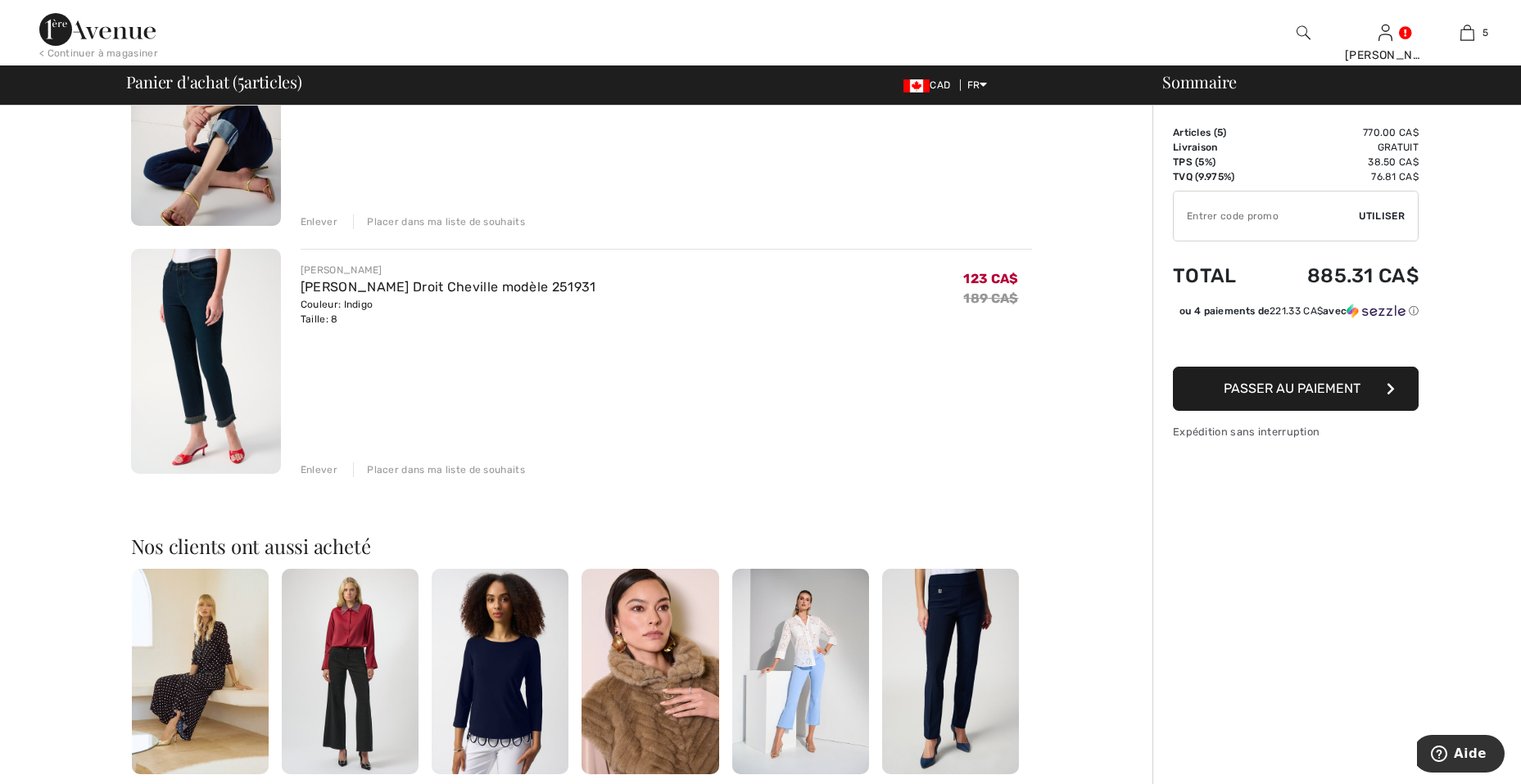
click at [200, 364] on img at bounding box center [206, 361] width 150 height 225
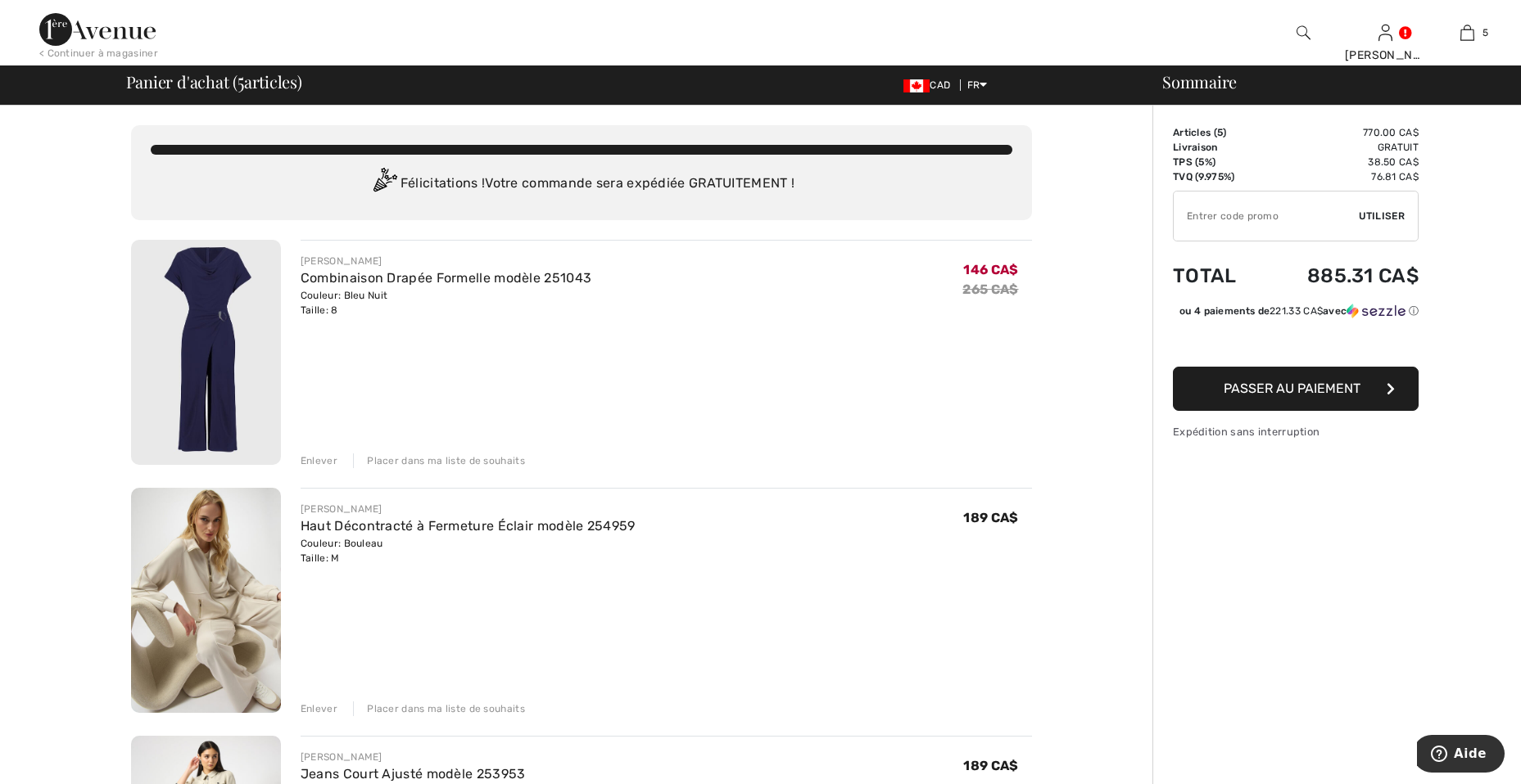
click at [320, 461] on div "Enlever" at bounding box center [318, 461] width 37 height 15
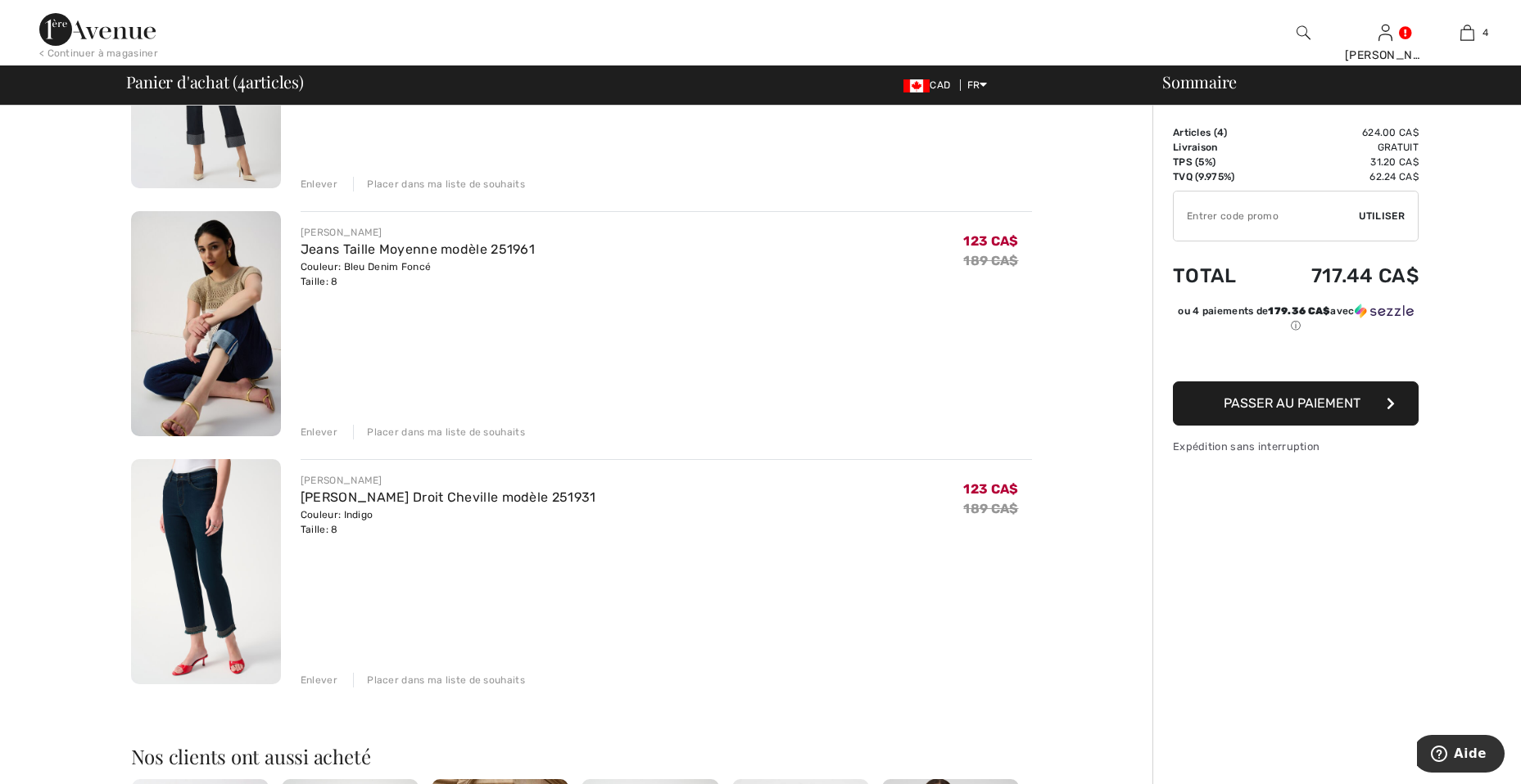
scroll to position [655, 0]
